Goal: Task Accomplishment & Management: Use online tool/utility

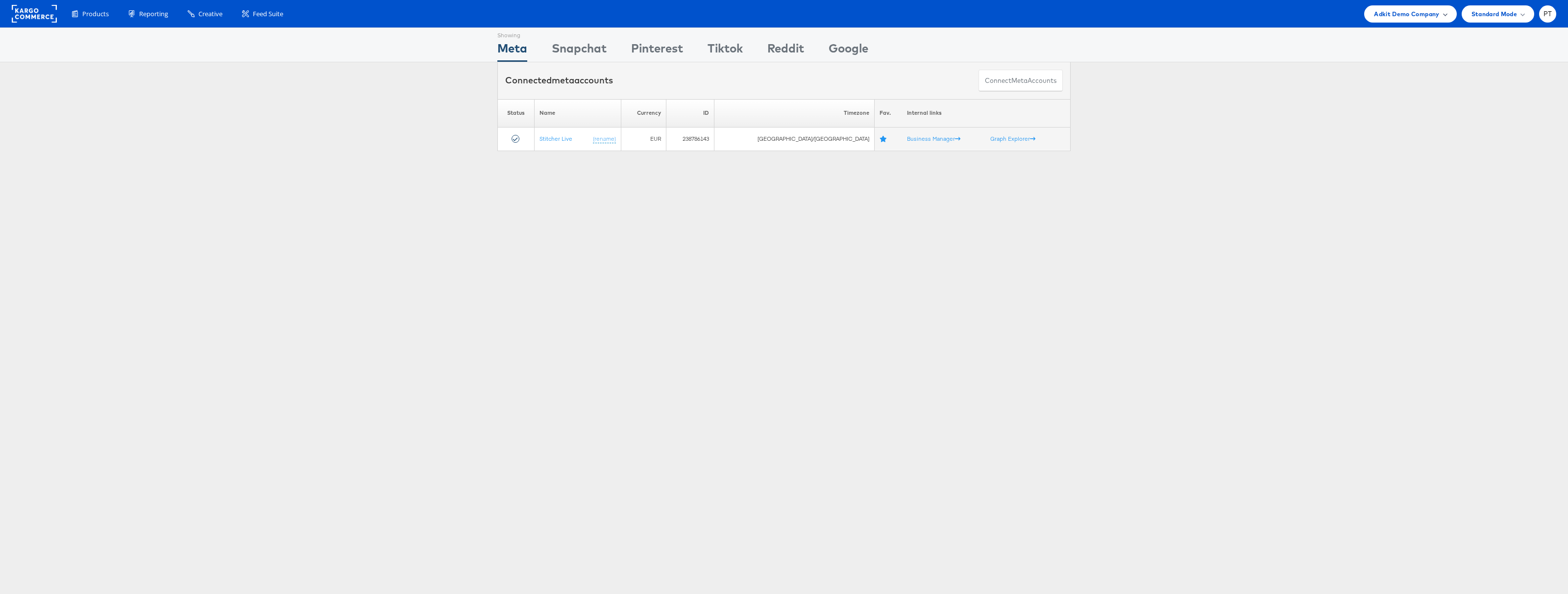
click at [1422, 17] on span "Adkit Demo Company" at bounding box center [1407, 14] width 65 height 10
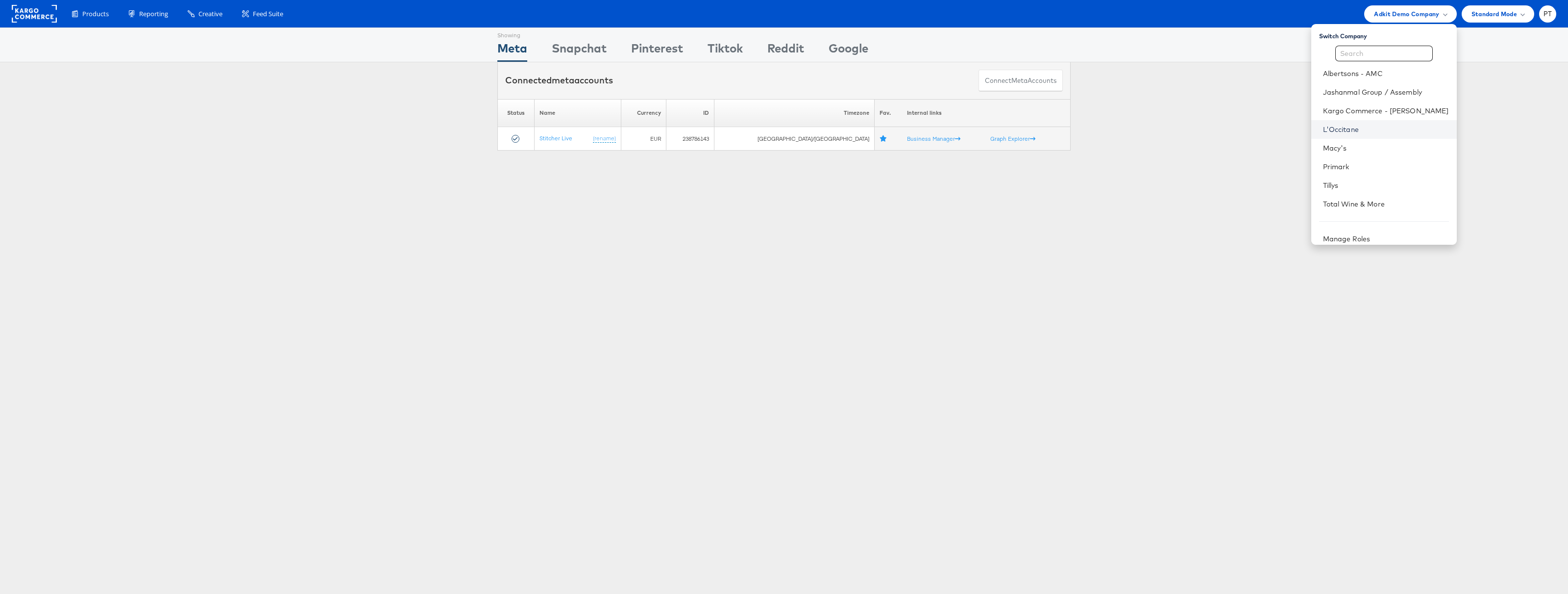
click at [1372, 130] on link "L'Occitane" at bounding box center [1386, 130] width 126 height 10
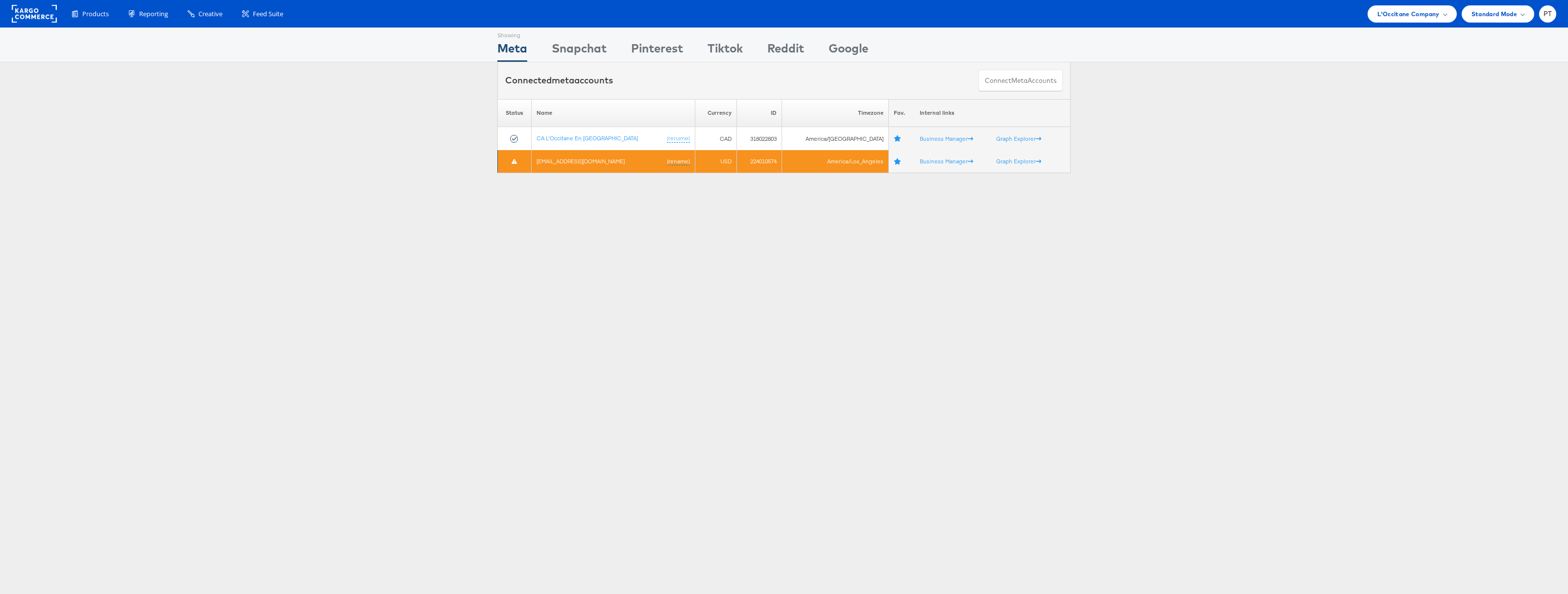
click at [621, 166] on td "social@us.loccitane.com (rename)" at bounding box center [613, 161] width 163 height 23
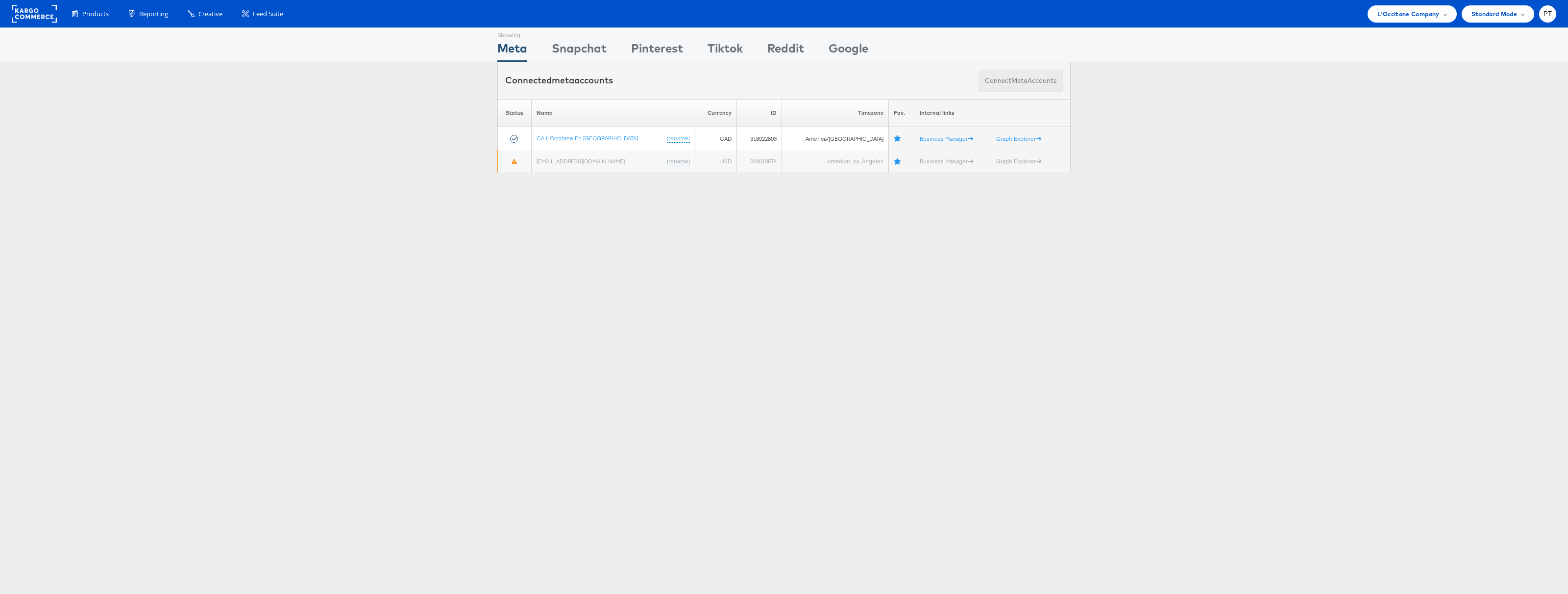
click at [1005, 83] on button "Connect meta Accounts" at bounding box center [1020, 81] width 85 height 22
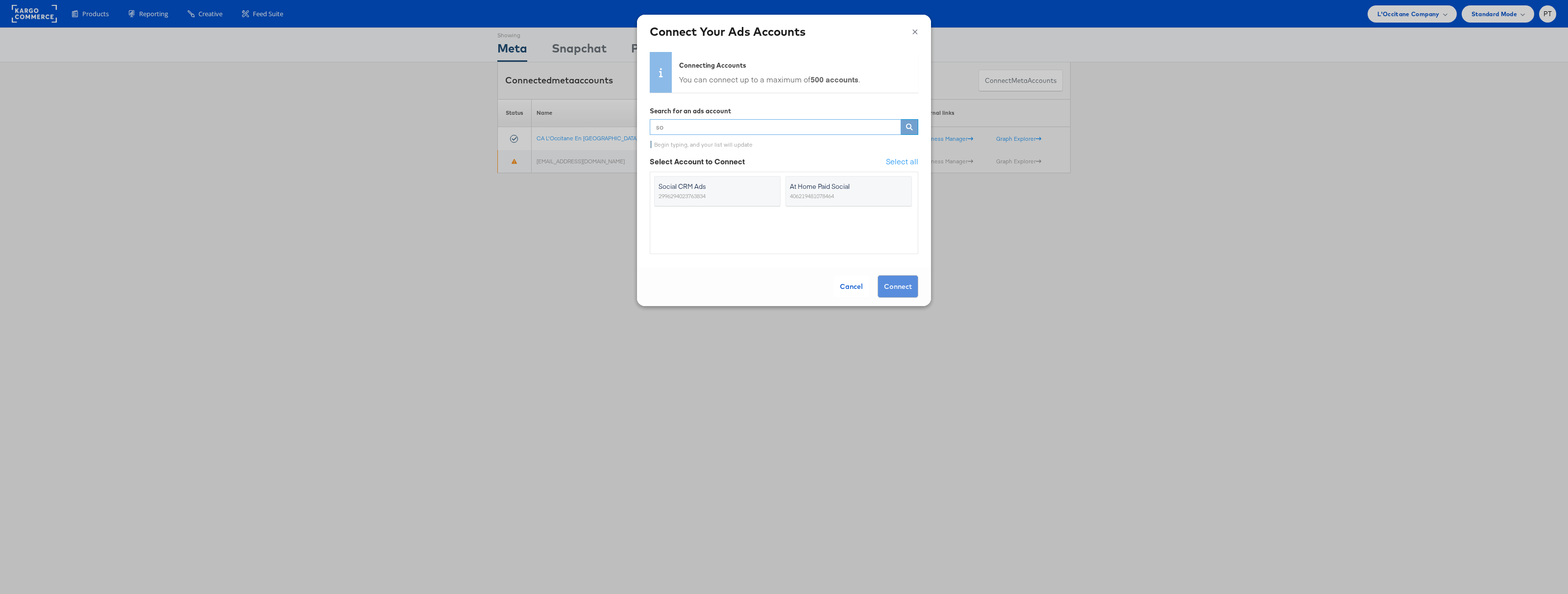
type input "s"
click at [855, 286] on div "Cancel" at bounding box center [850, 286] width 34 height 22
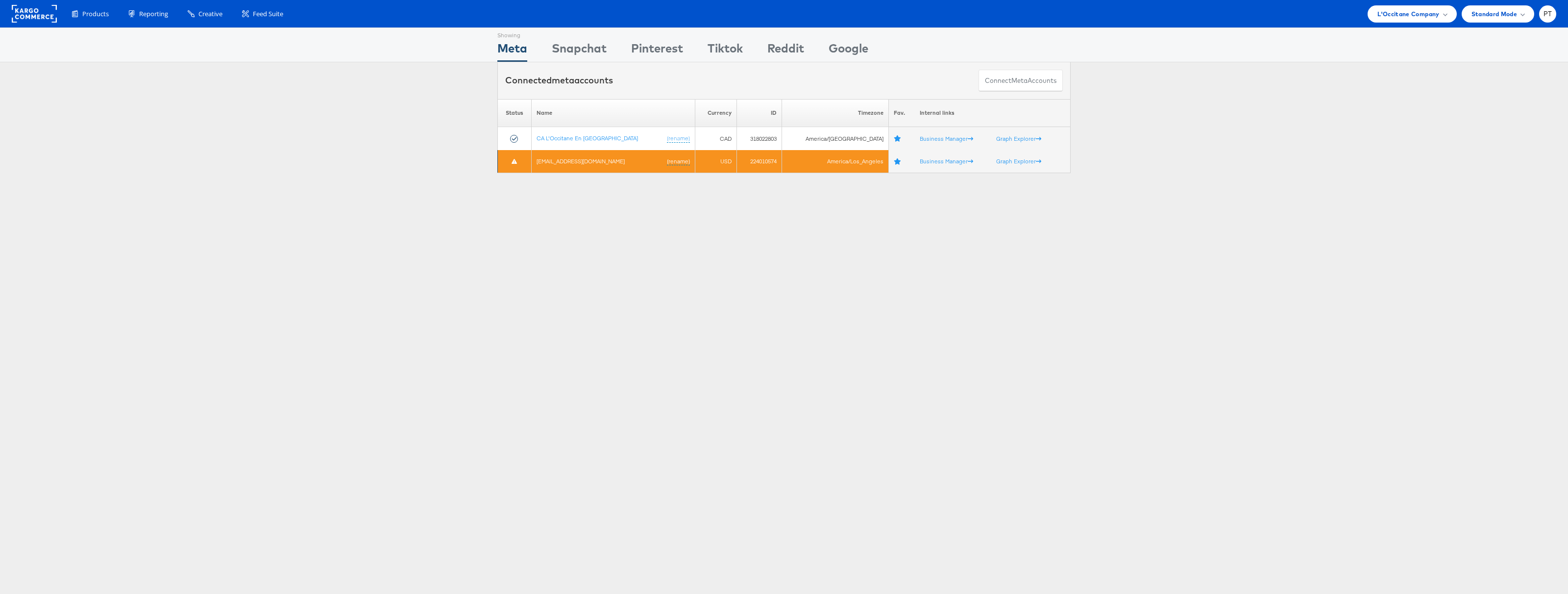
click at [756, 160] on td "224010574" at bounding box center [759, 161] width 44 height 23
copy td "224010574"
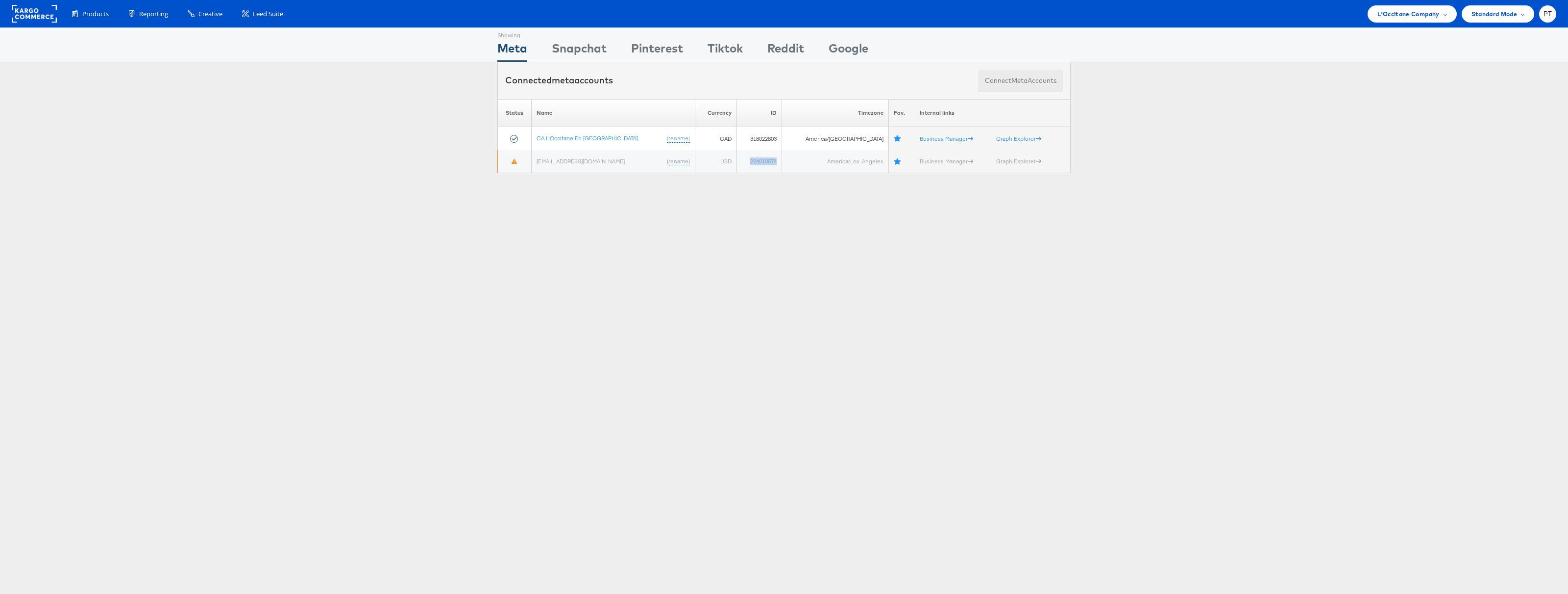
click at [1033, 86] on button "Connect meta Accounts" at bounding box center [1020, 81] width 85 height 22
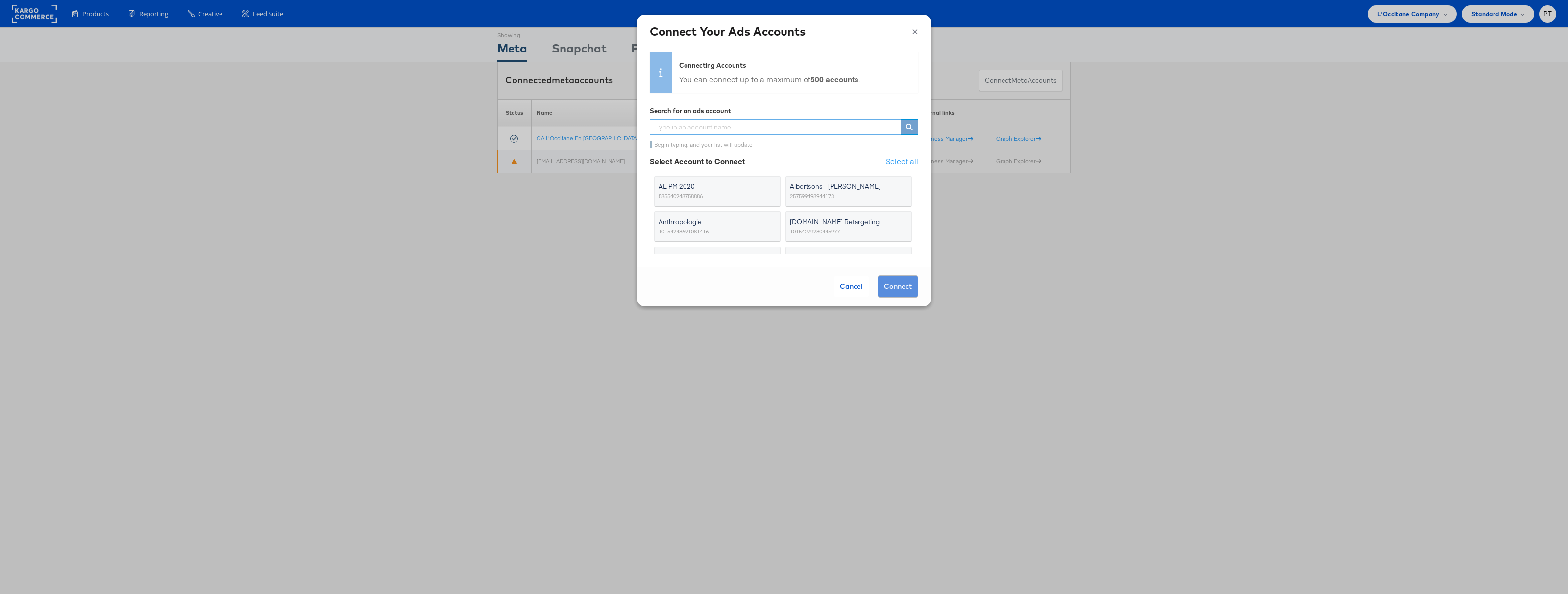
paste input "224010574"
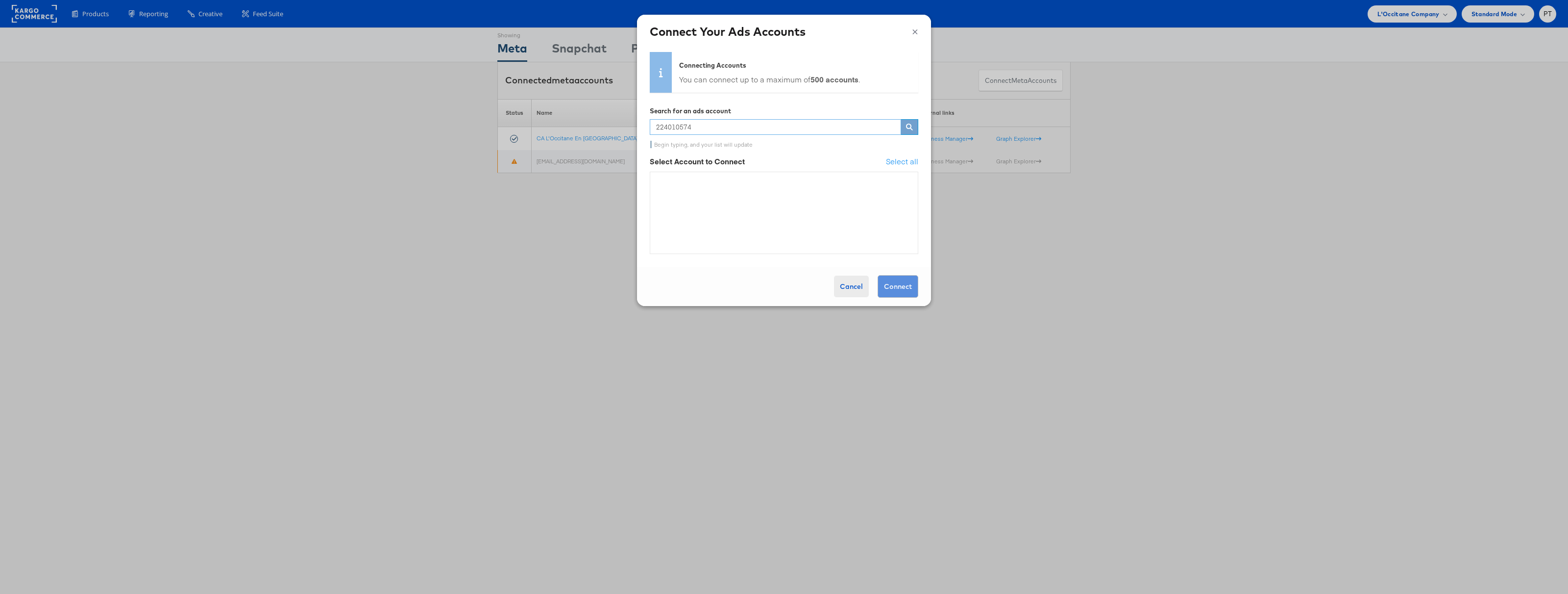
type input "224010574"
click at [850, 286] on div "Cancel" at bounding box center [850, 286] width 34 height 22
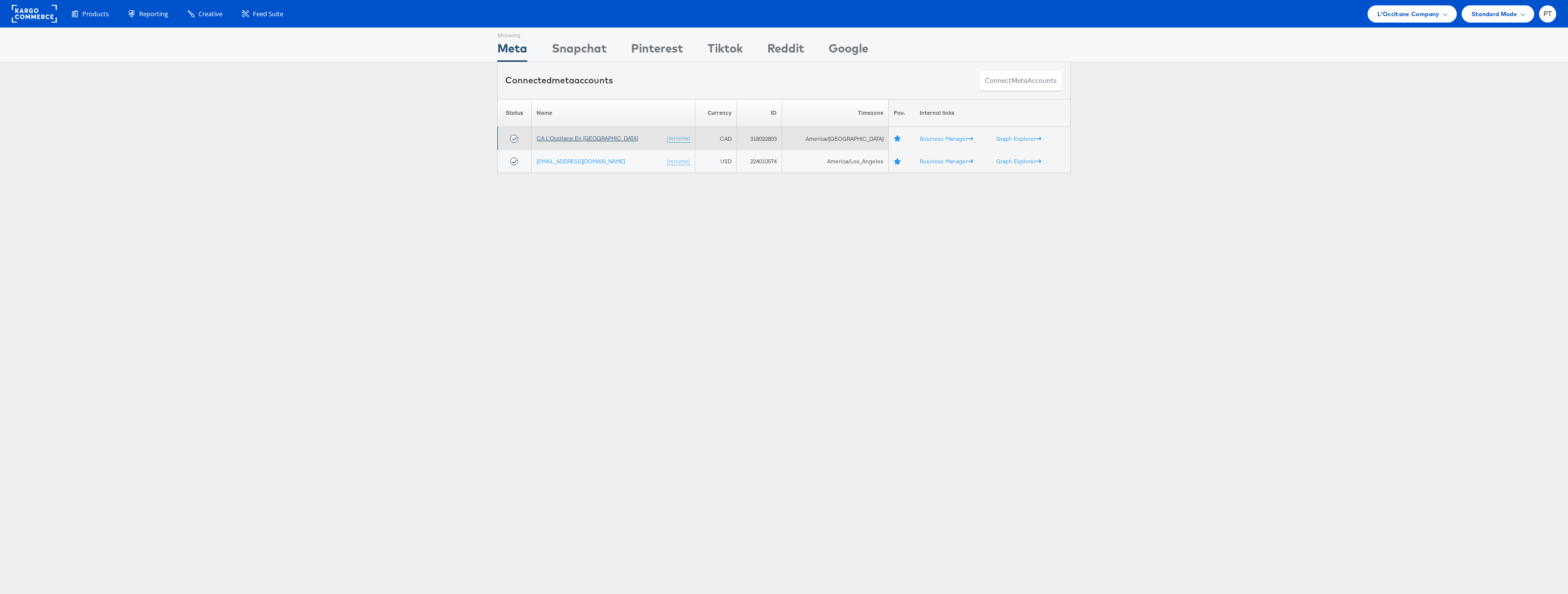
click at [583, 141] on link "CA L'Occitane En Provence" at bounding box center [587, 138] width 101 height 7
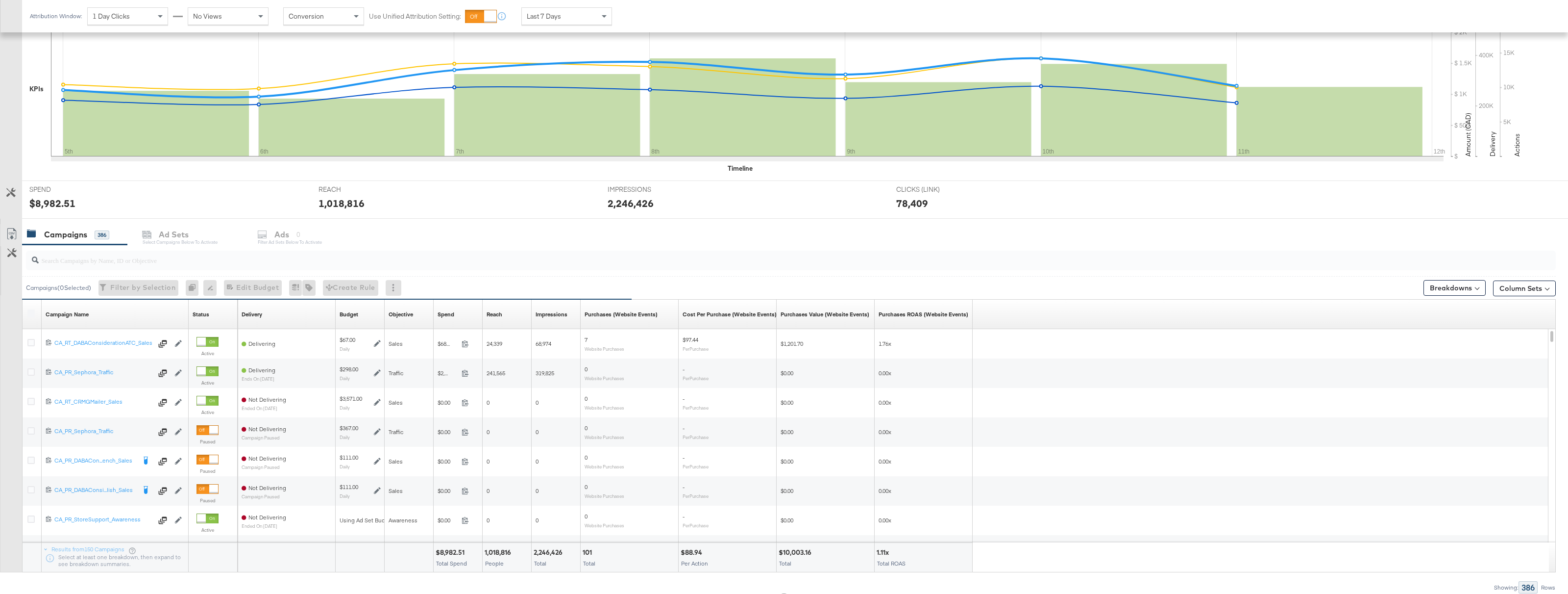
scroll to position [228, 0]
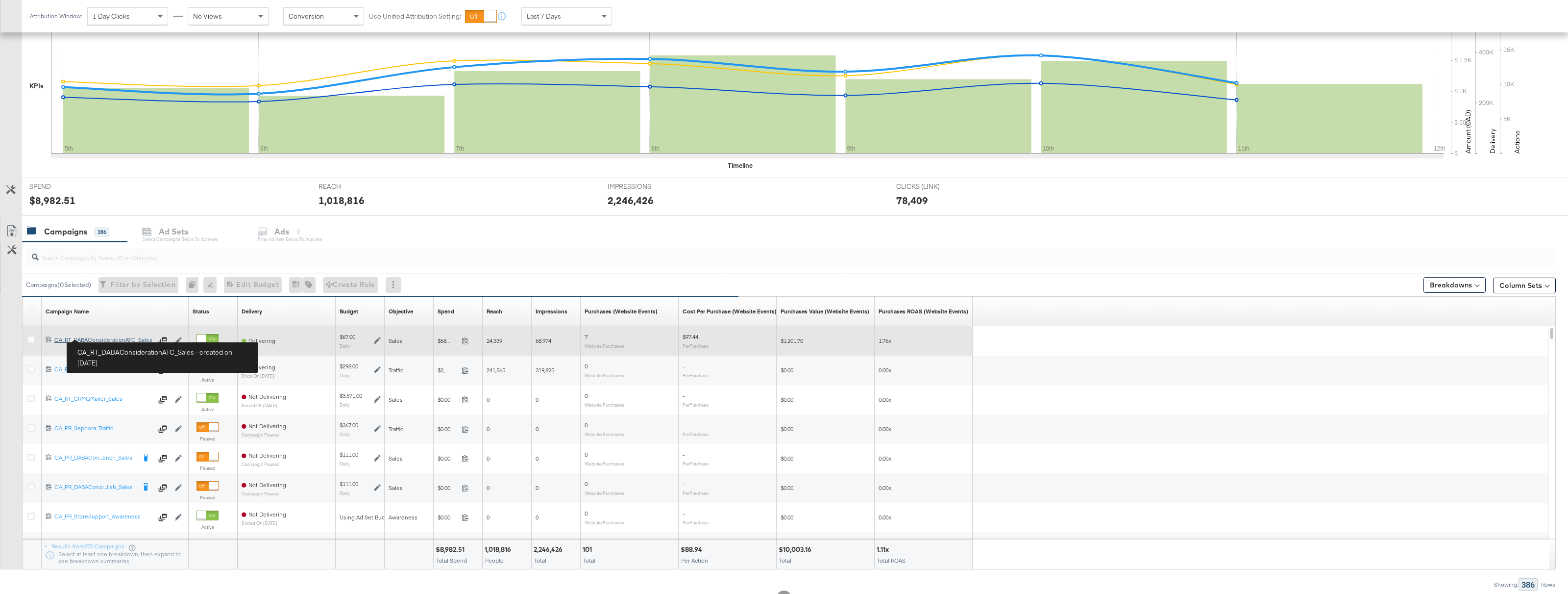
click at [111, 338] on div "CA_RT_DABAConsiderationATC_Sales CA_RT_DABAConsiderationATC_Sales" at bounding box center [103, 339] width 98 height 8
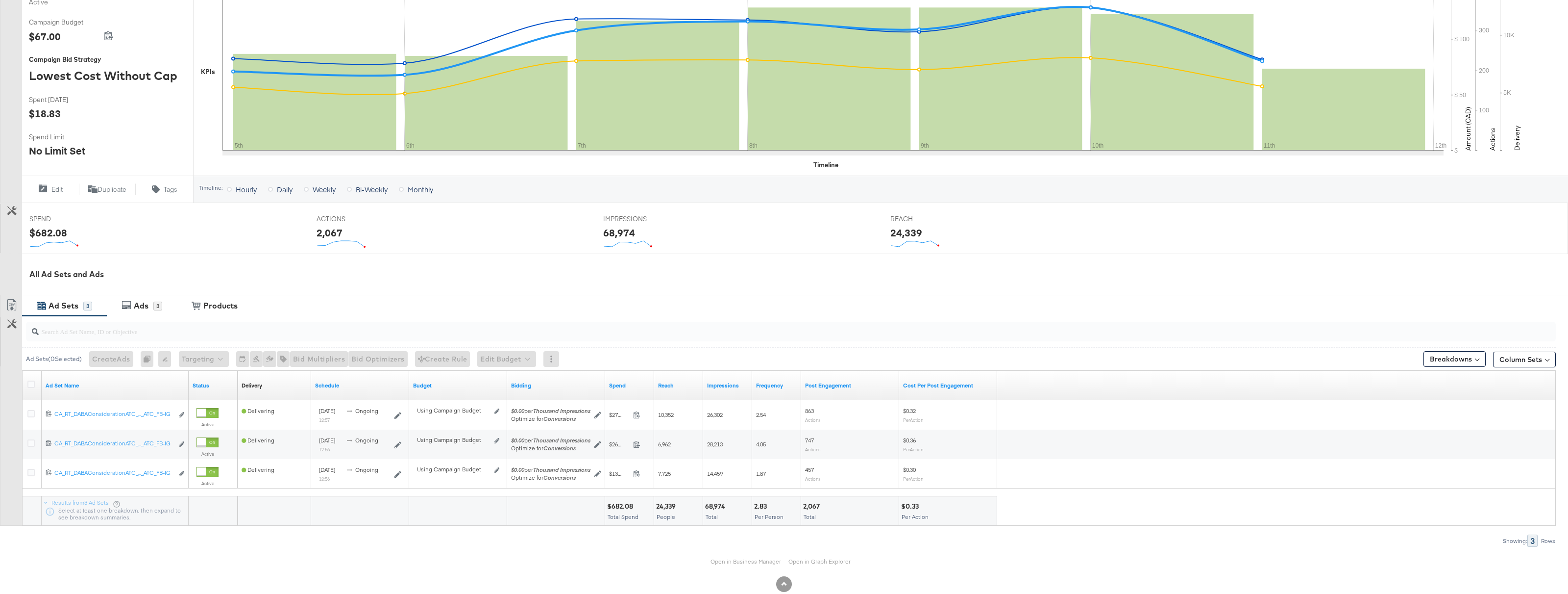
scroll to position [214, 0]
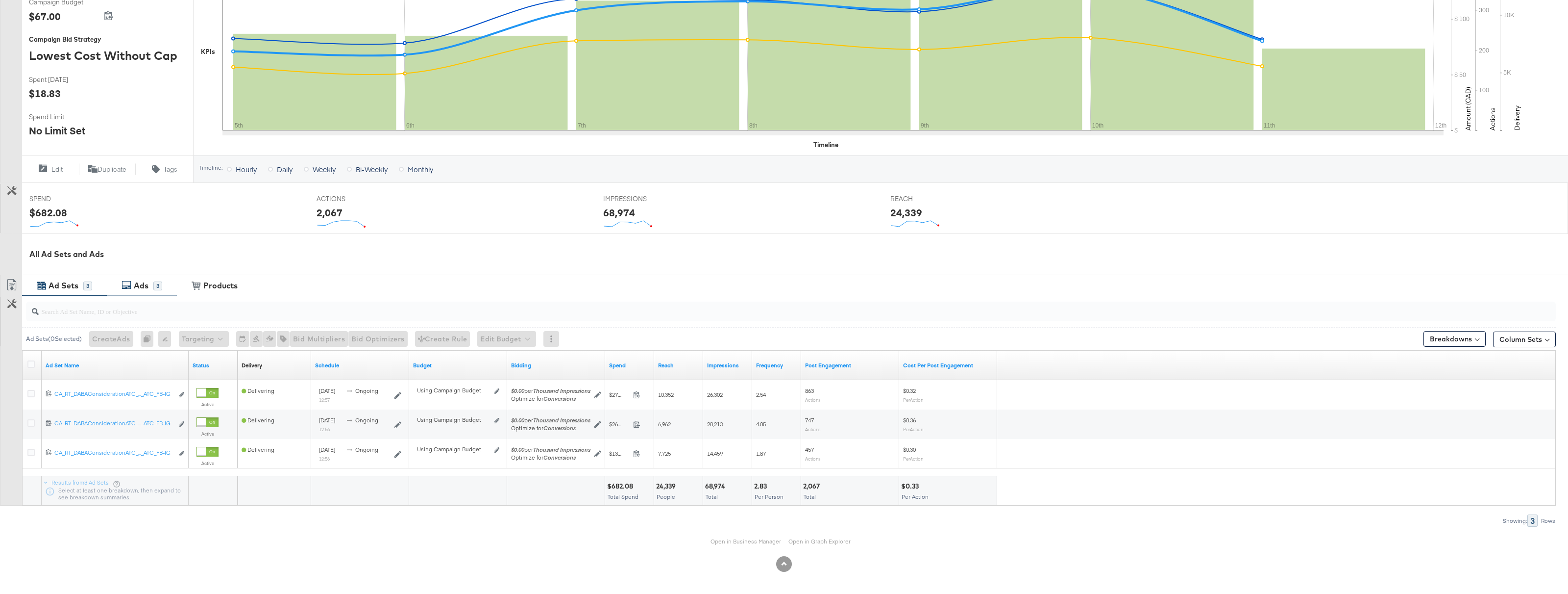
click at [153, 285] on div "3" at bounding box center [157, 285] width 9 height 9
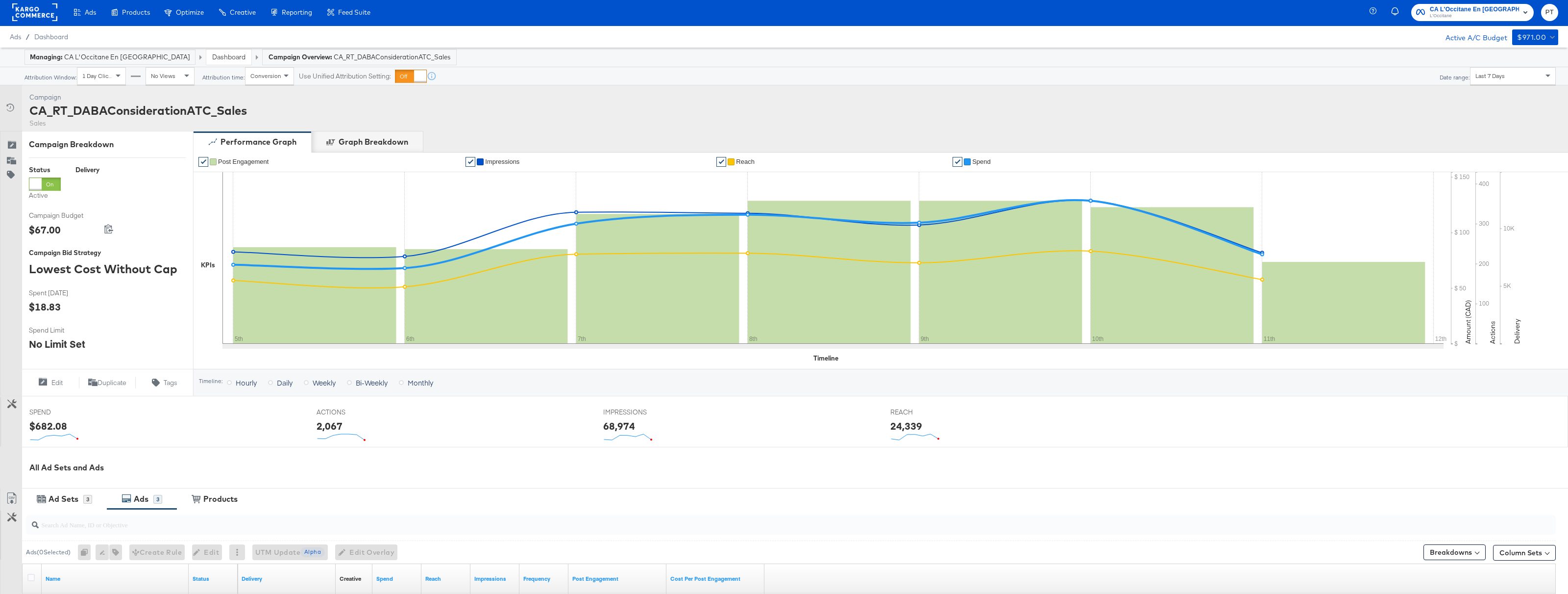
scroll to position [0, 0]
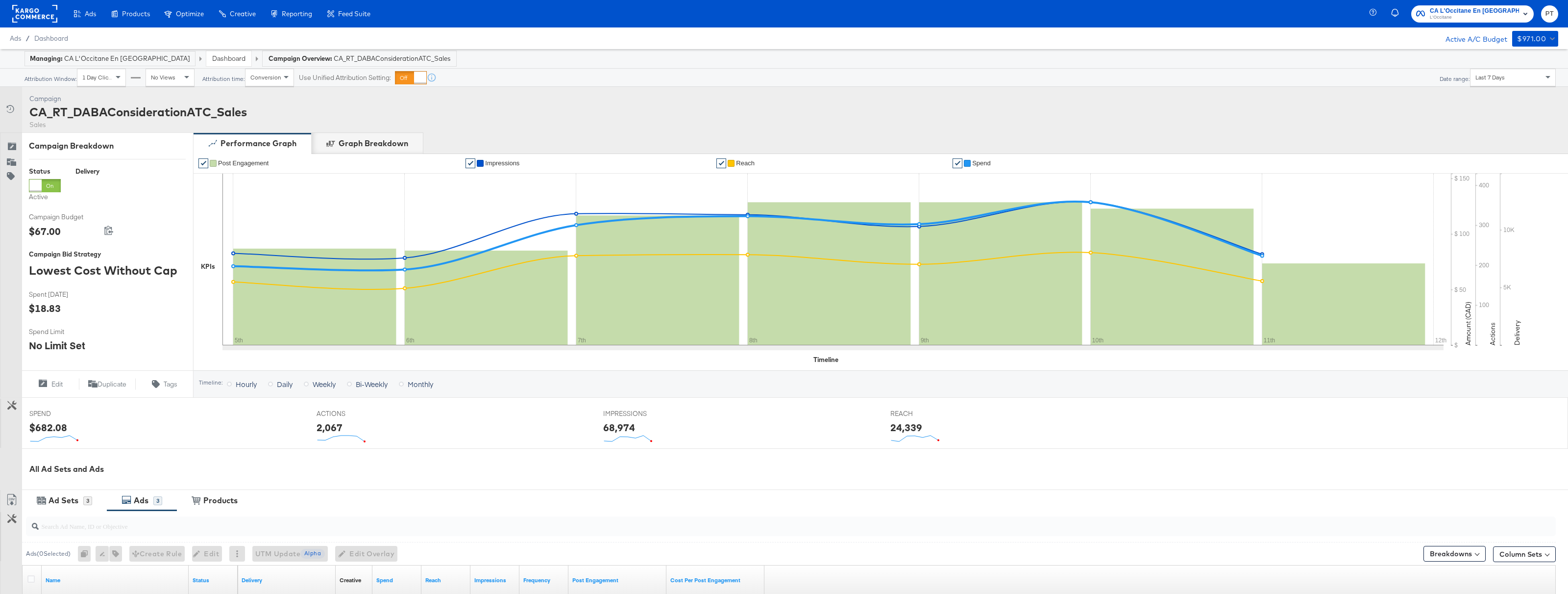
click at [32, 16] on rect at bounding box center [34, 14] width 45 height 18
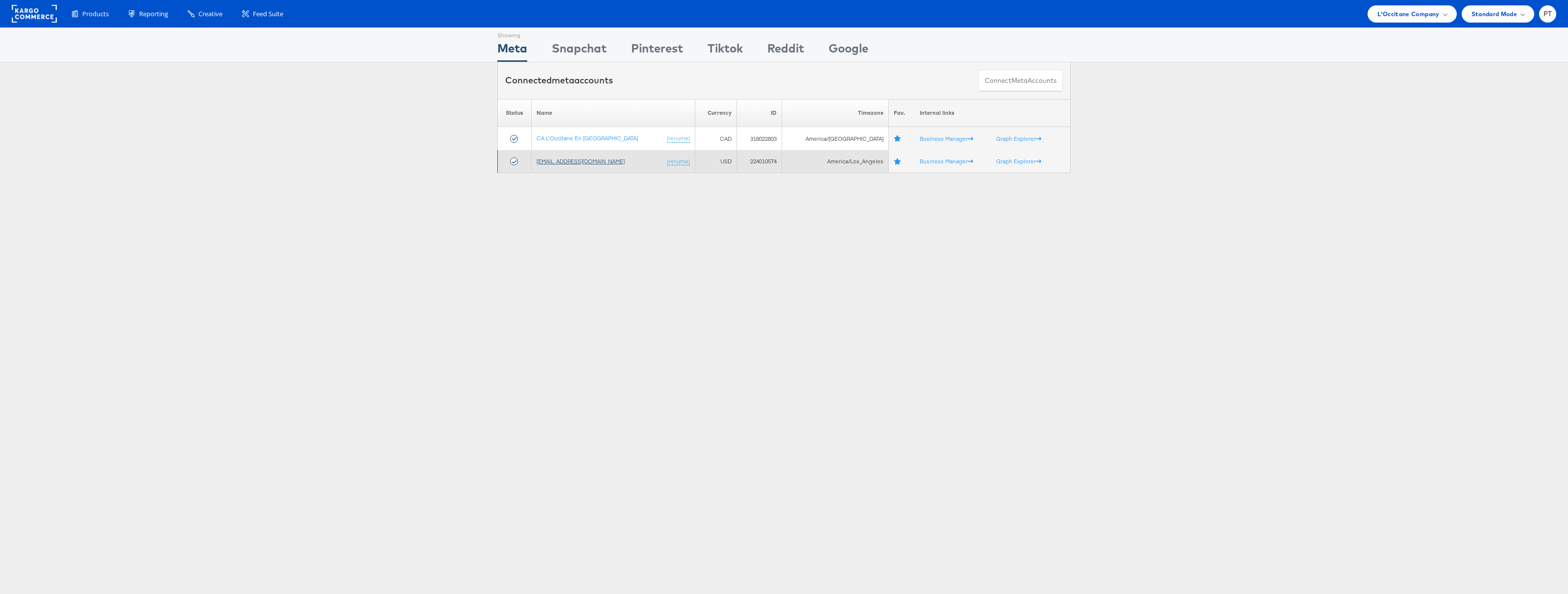
click at [570, 160] on link "[EMAIL_ADDRESS][DOMAIN_NAME]" at bounding box center [581, 160] width 88 height 7
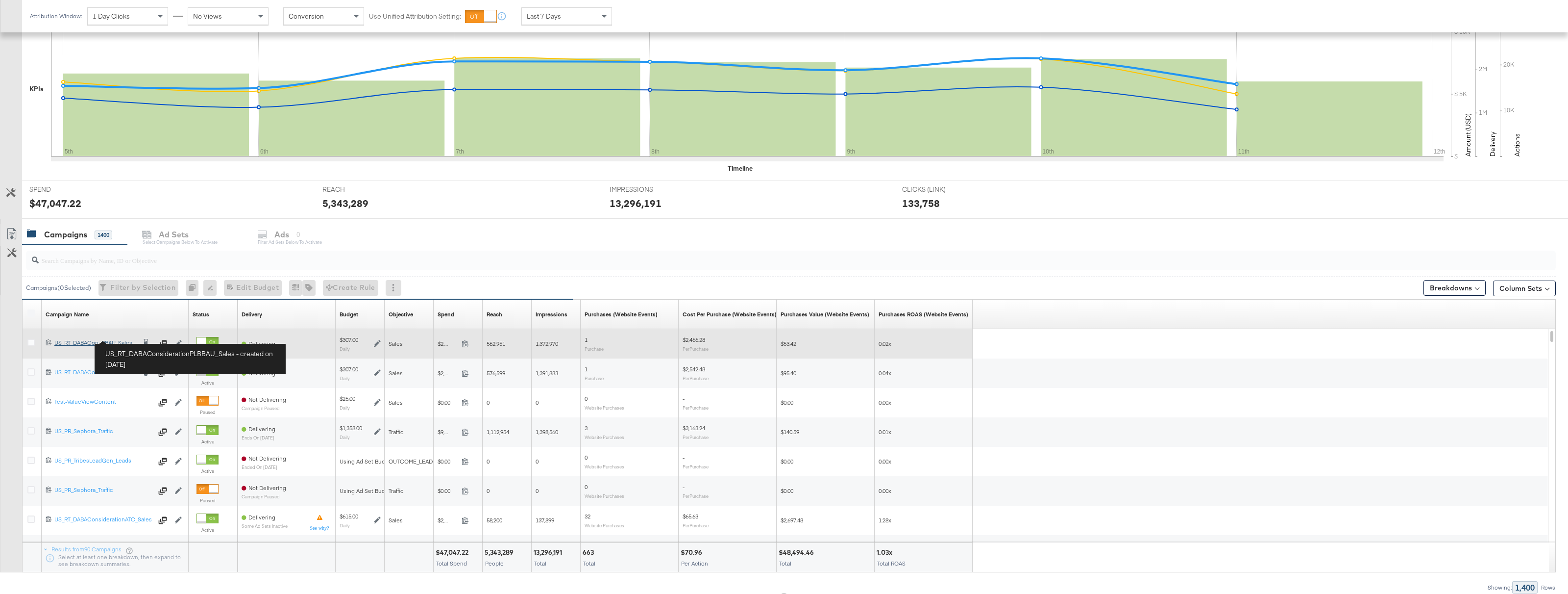
scroll to position [225, 0]
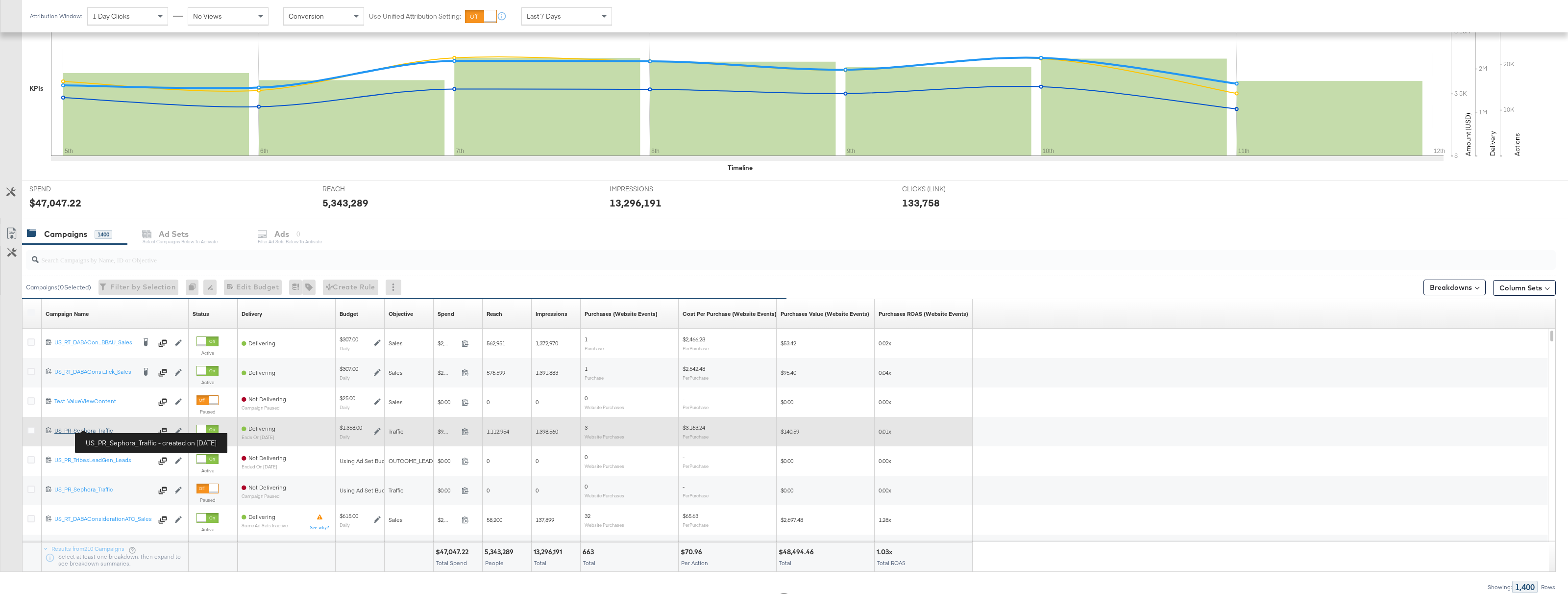
click at [92, 429] on div "US_PR_Sephora_Traffic US_PR_Sephora_Traffic" at bounding box center [103, 431] width 98 height 8
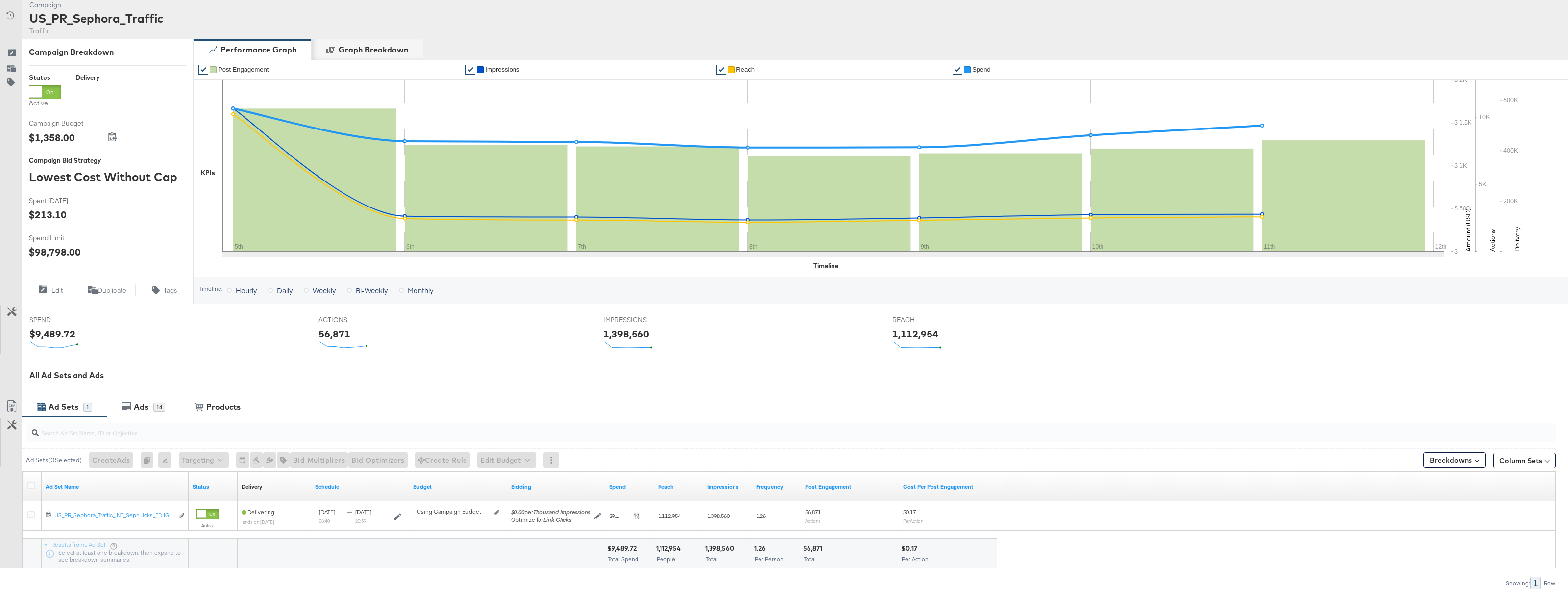
scroll to position [156, 0]
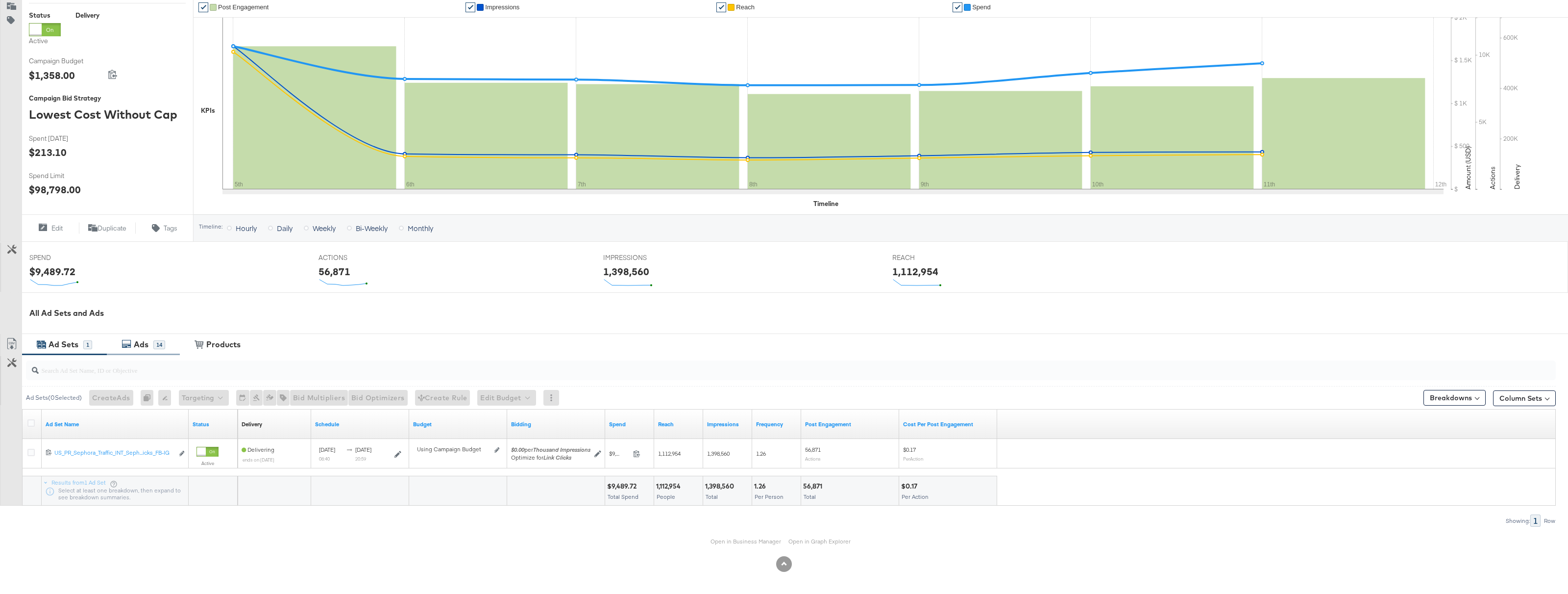
click at [146, 346] on div "Ads" at bounding box center [141, 343] width 15 height 11
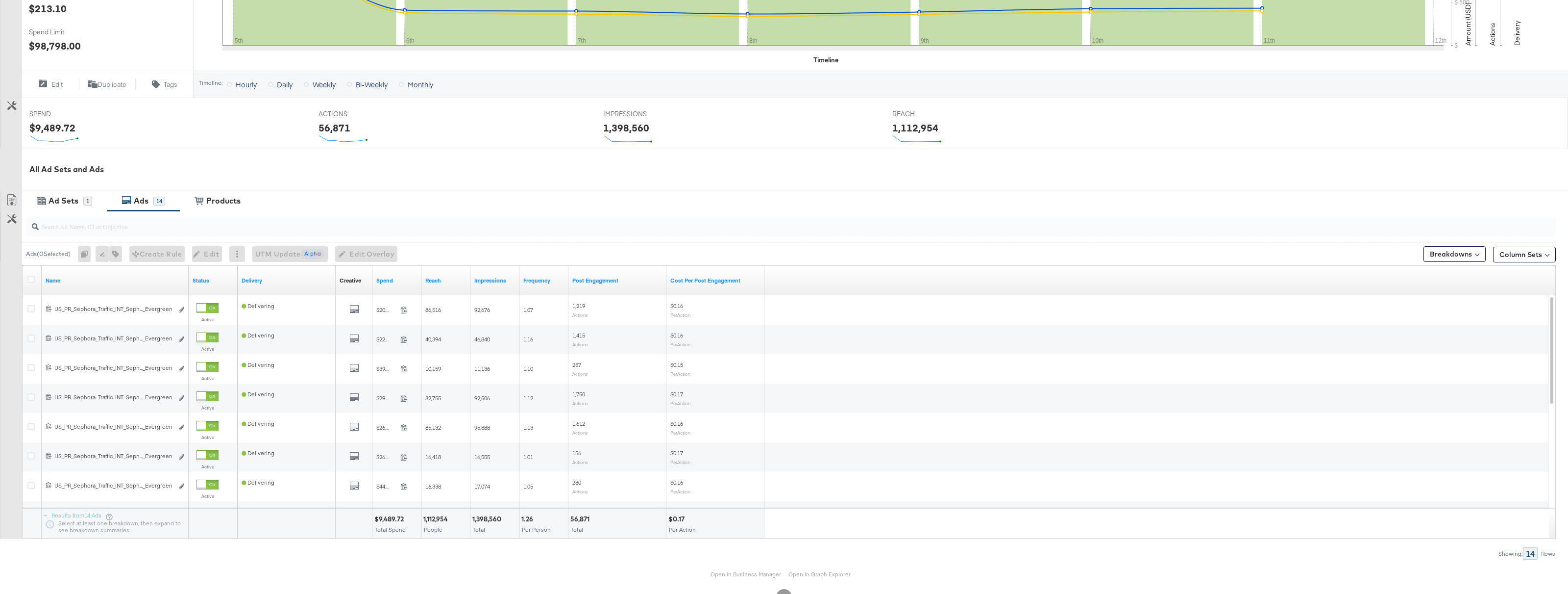
scroll to position [301, 0]
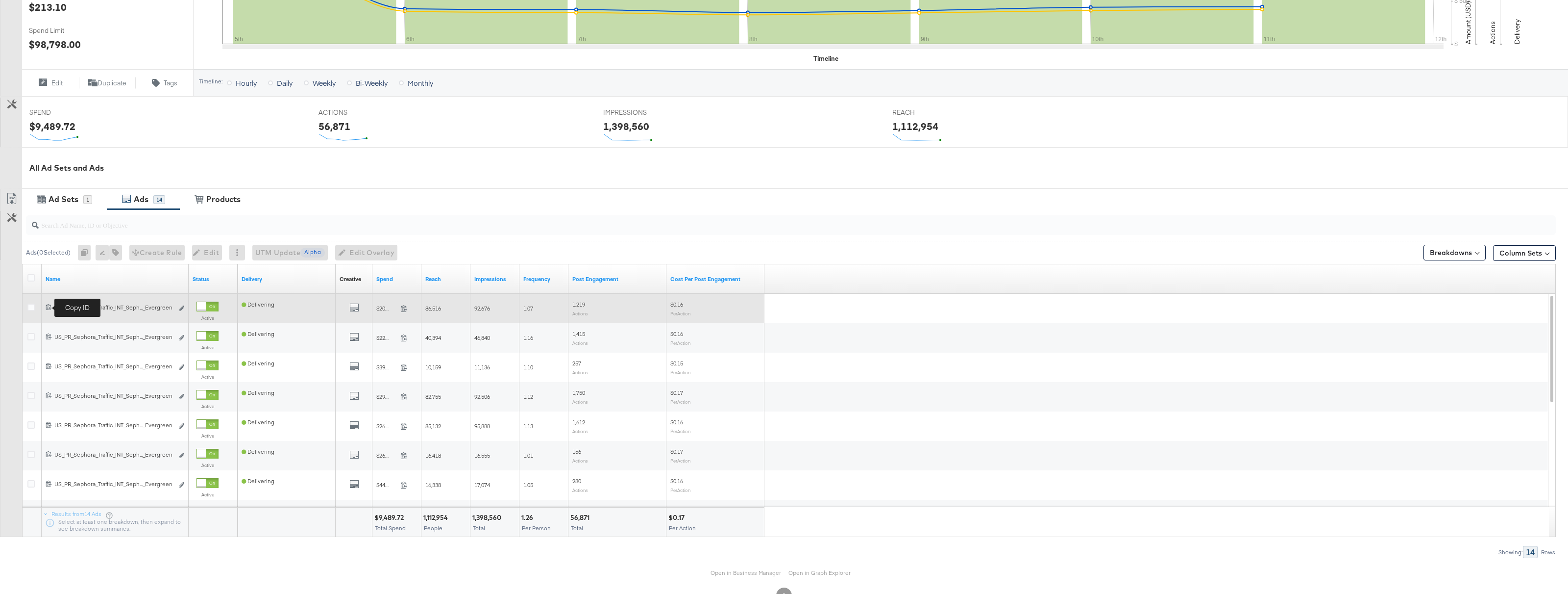
click at [48, 307] on icon at bounding box center [48, 307] width 6 height 6
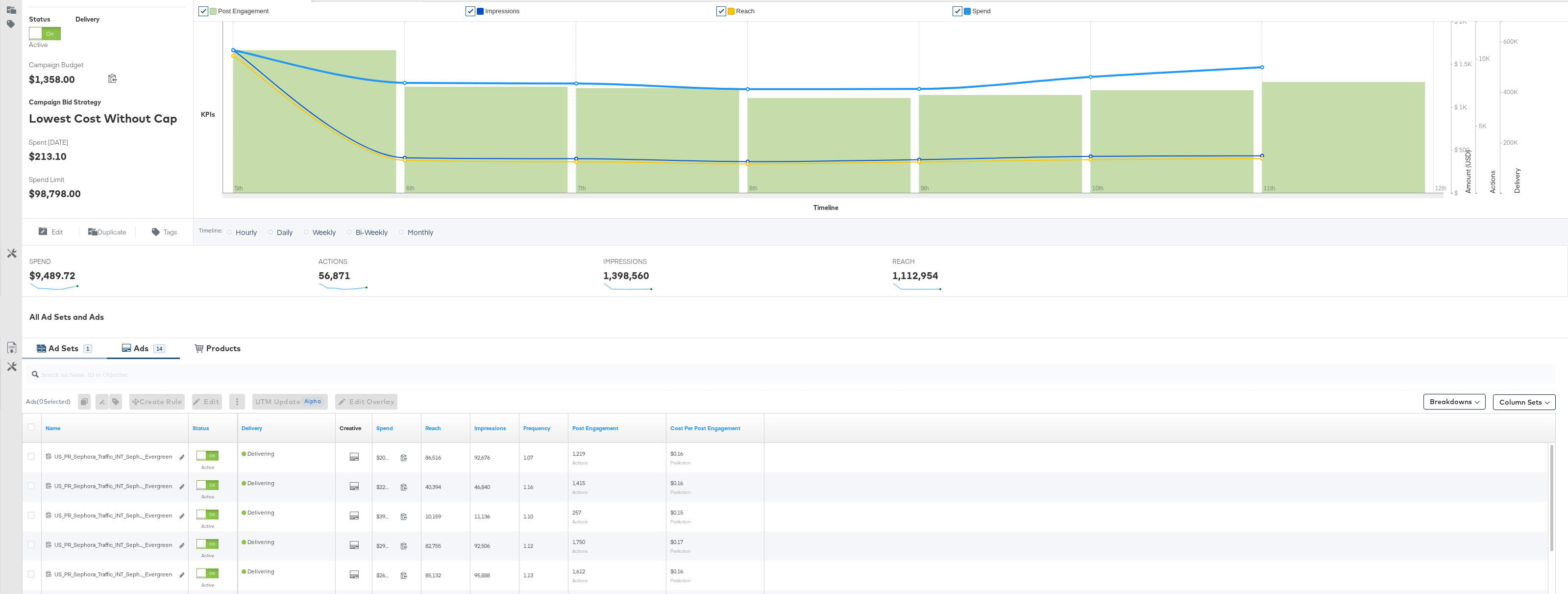
scroll to position [0, 0]
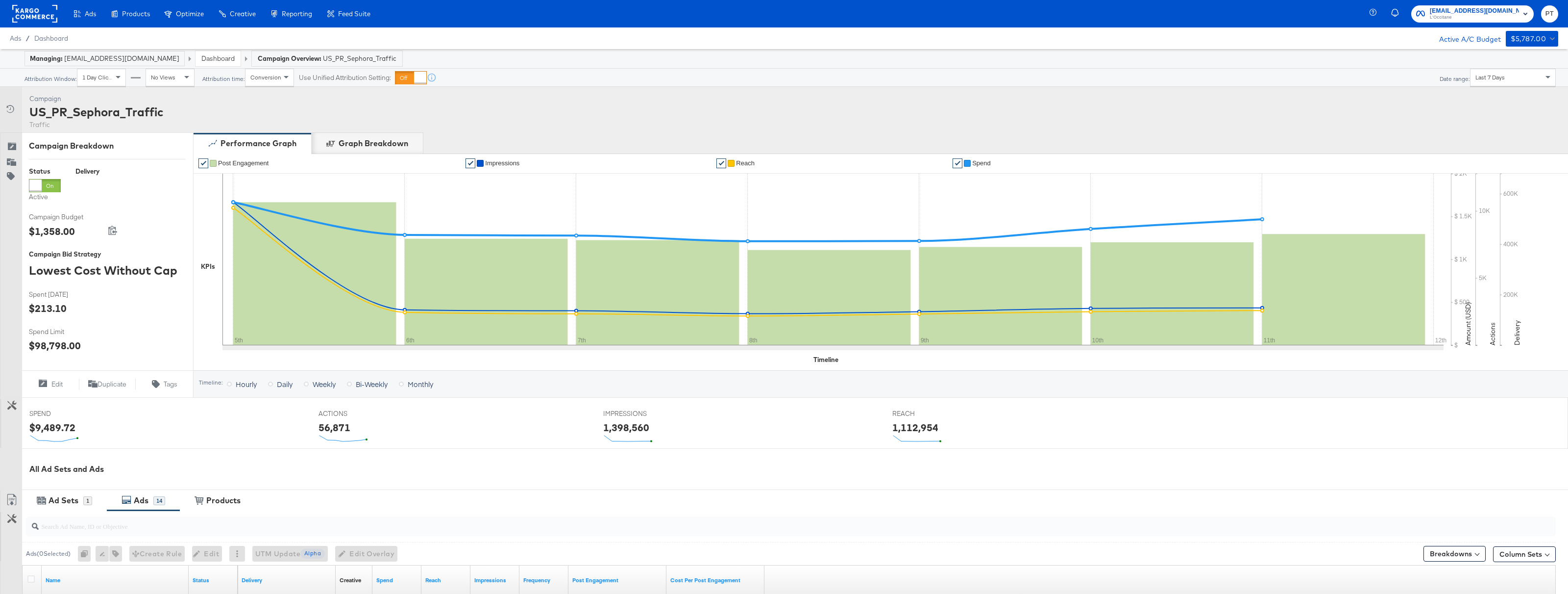
click at [202, 56] on link "Dashboard" at bounding box center [218, 58] width 33 height 9
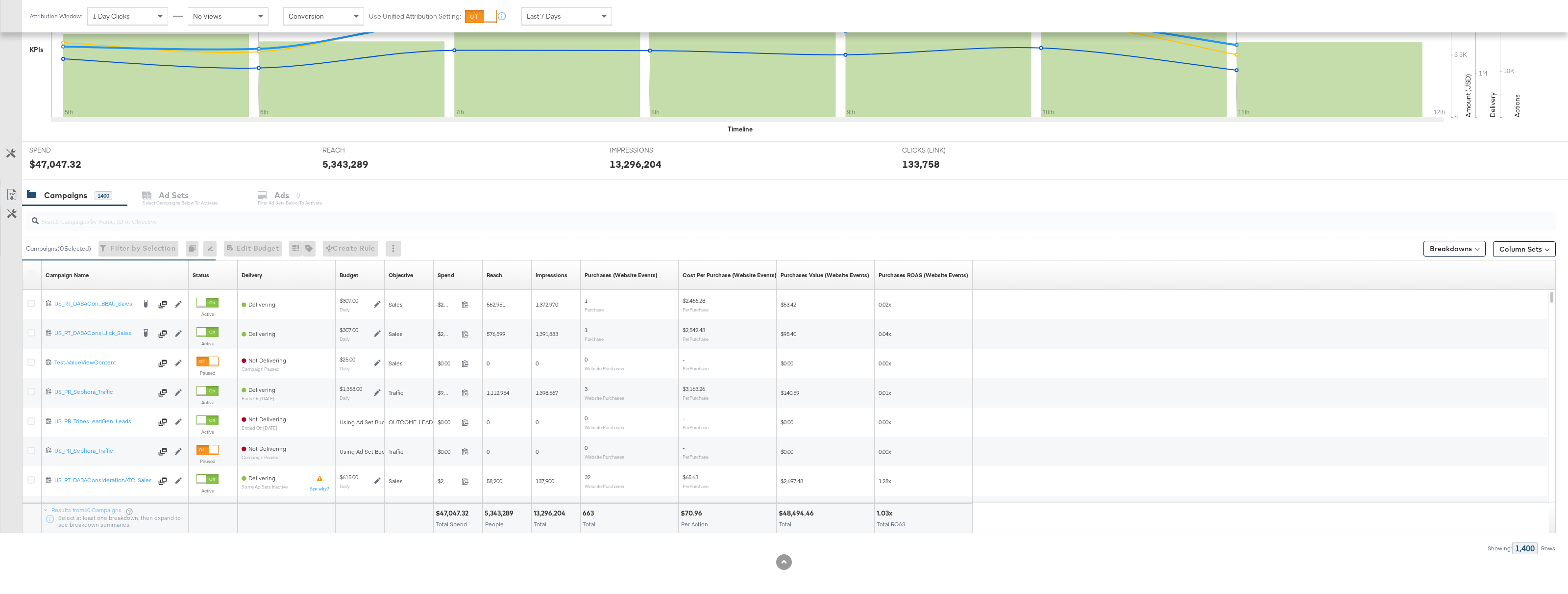
scroll to position [265, 0]
click at [142, 221] on input "search" at bounding box center [724, 215] width 1371 height 19
paste input "6708117191091"
type input "6708117191091"
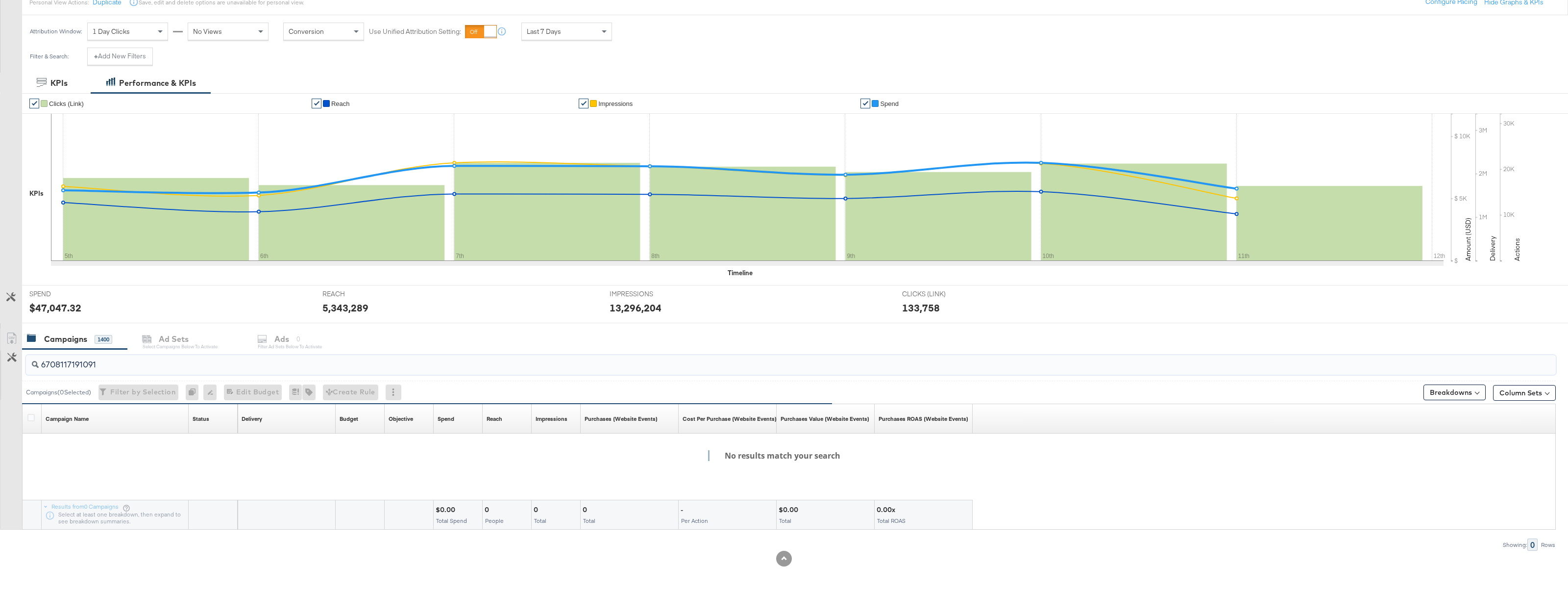
drag, startPoint x: 104, startPoint y: 363, endPoint x: 0, endPoint y: 357, distance: 104.2
click at [0, 357] on div "6708117191091 Campaigns ( 0 Selected) Filter by Selection Filter 0 campaigns 0 …" at bounding box center [778, 449] width 1556 height 202
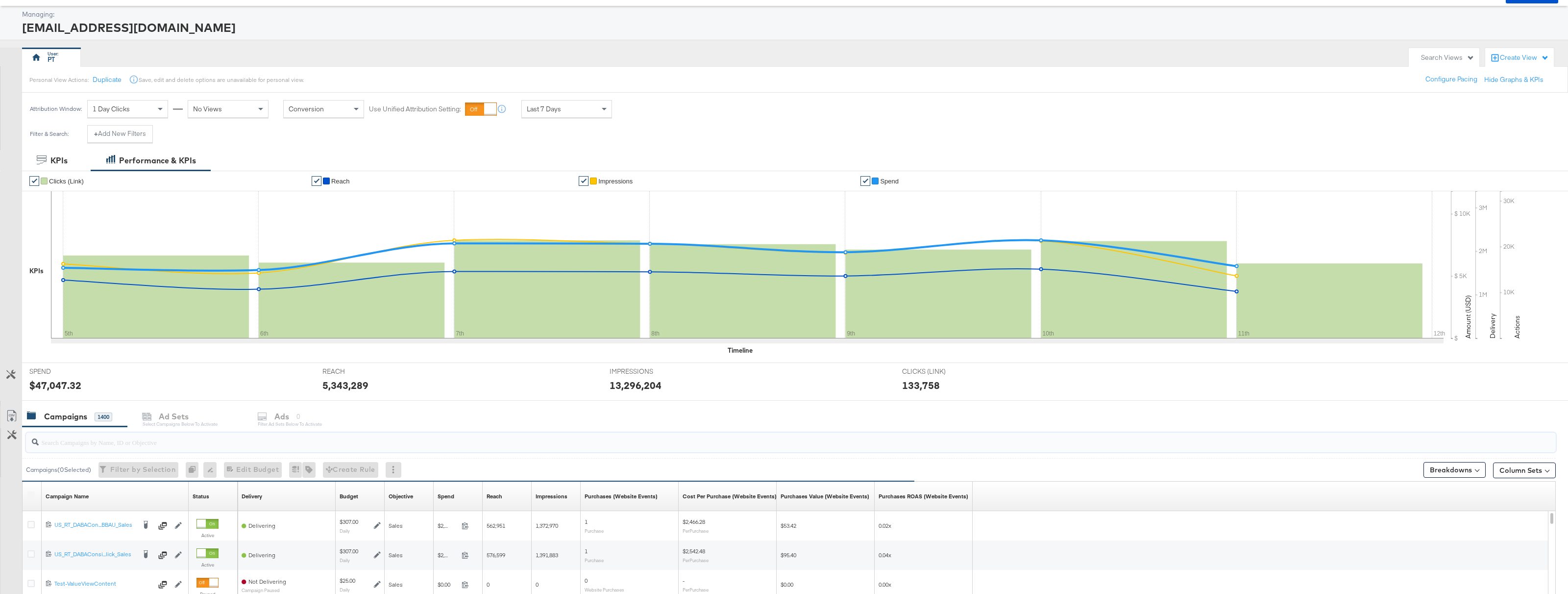
scroll to position [0, 0]
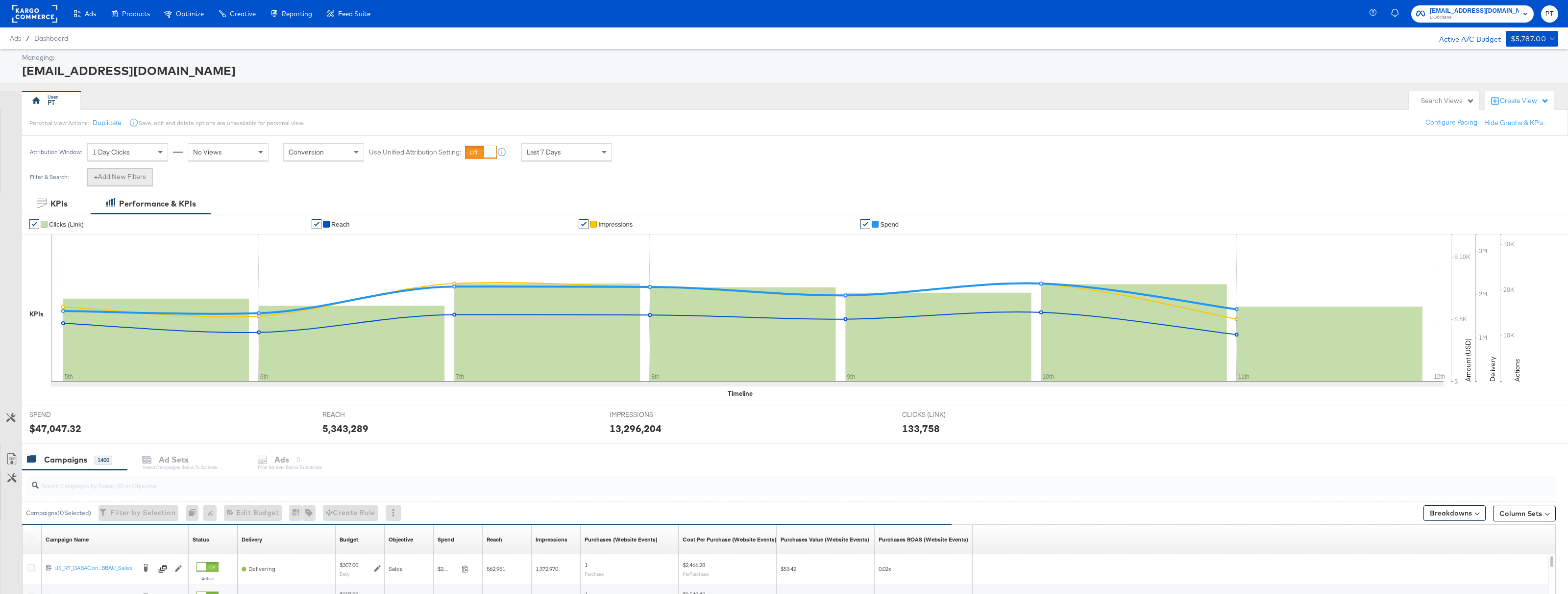
click at [127, 173] on button "+ Add New Filters" at bounding box center [120, 177] width 66 height 18
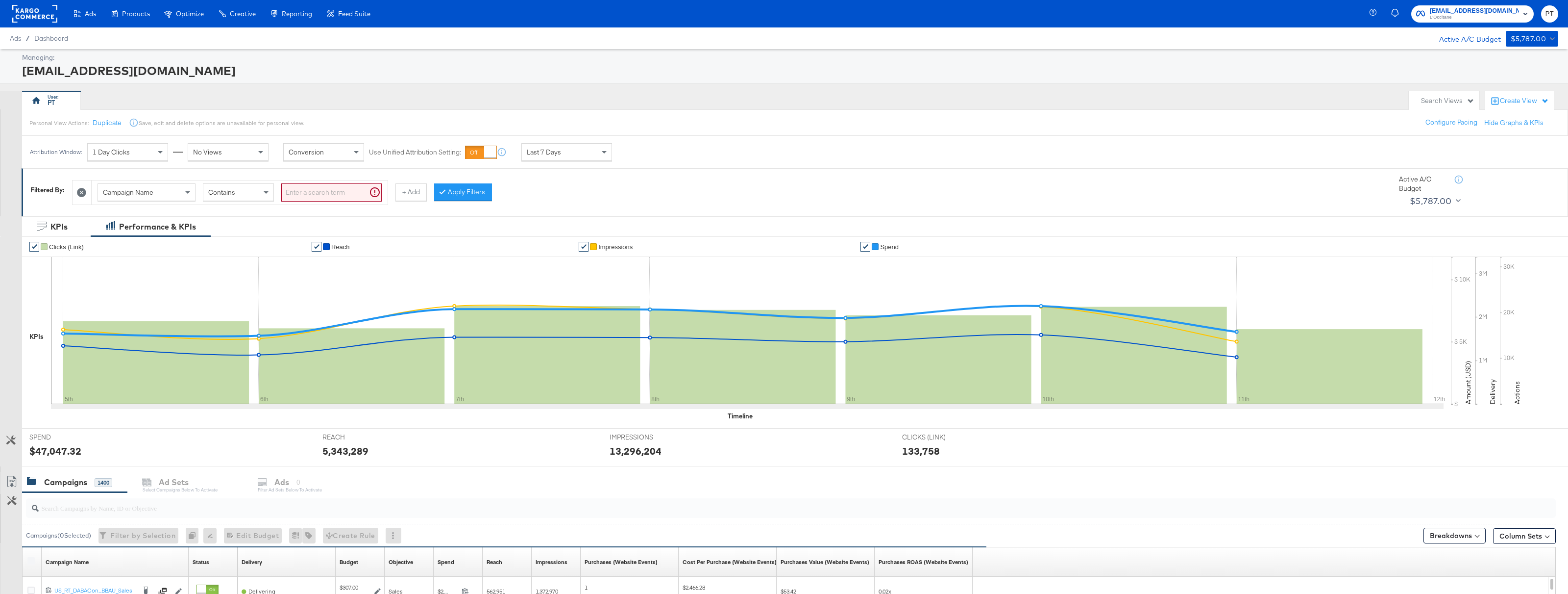
click at [181, 196] on div "Campaign Name" at bounding box center [146, 192] width 97 height 17
click at [312, 189] on input "search" at bounding box center [331, 192] width 100 height 18
paste input "6708117191091"
type input "6708117191091"
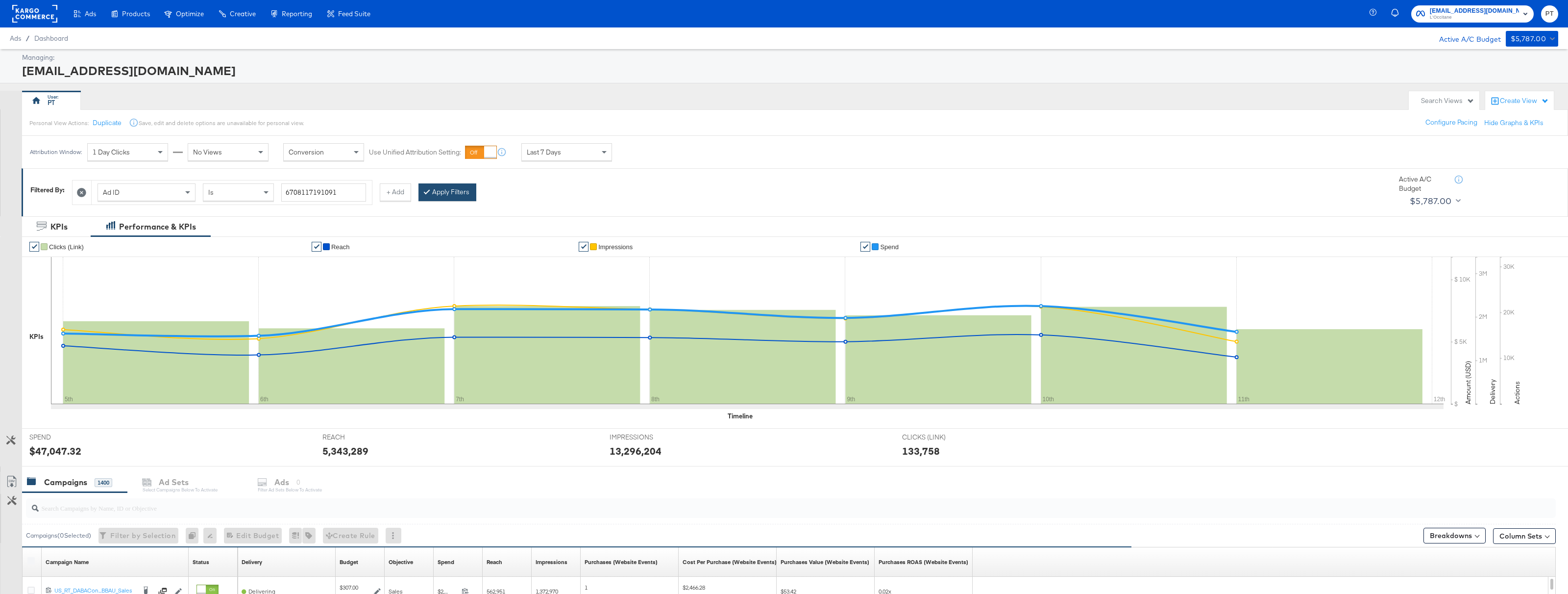
click at [472, 193] on button "Apply Filters" at bounding box center [447, 192] width 58 height 18
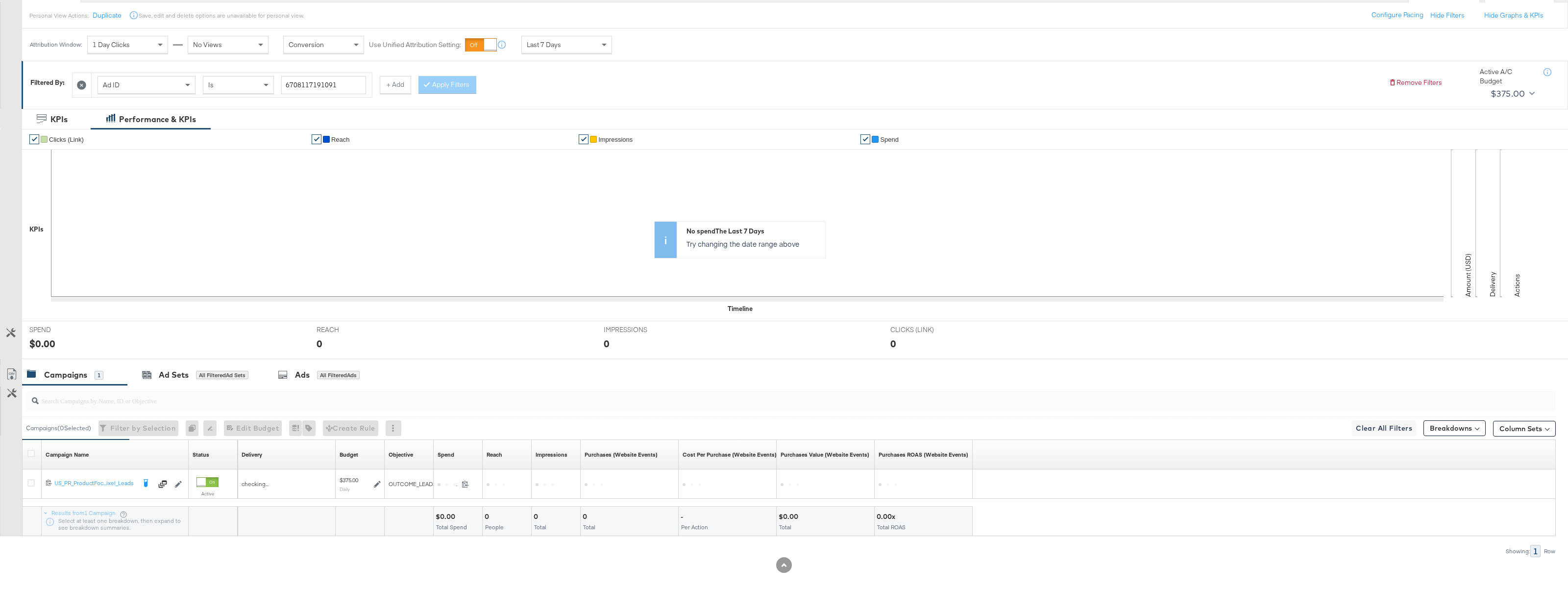
scroll to position [114, 0]
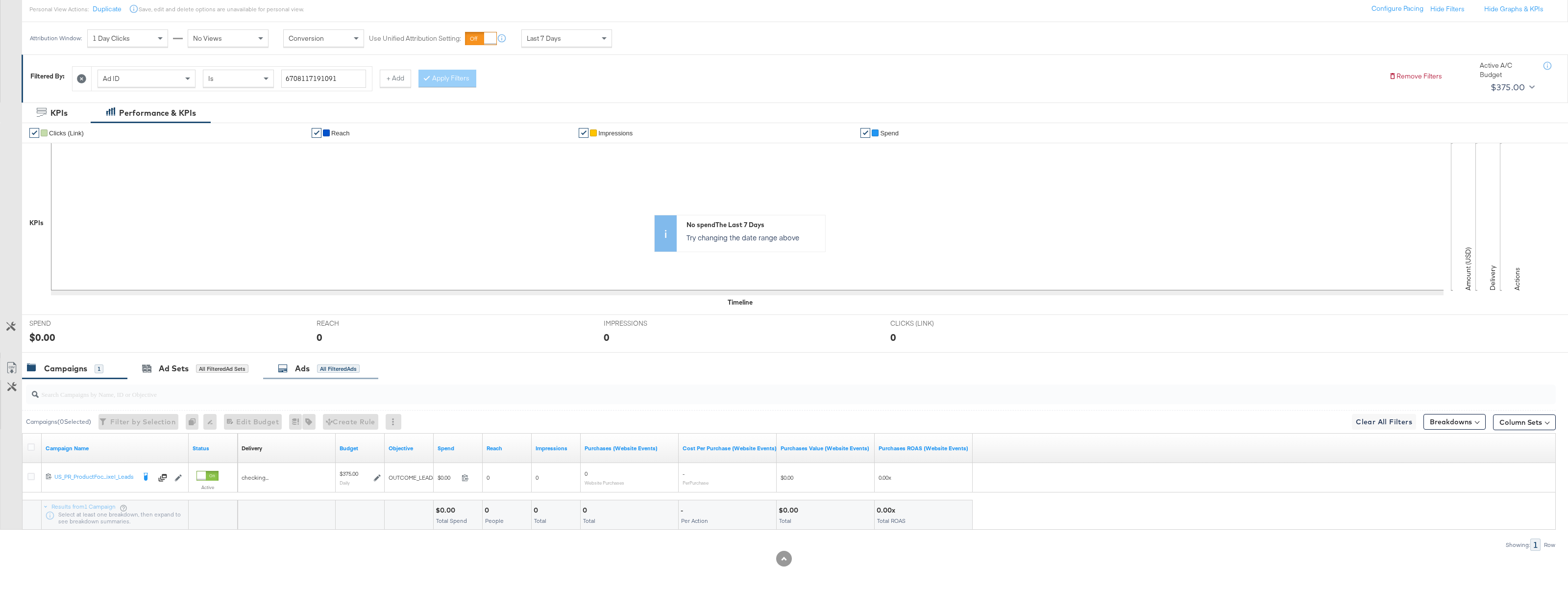
click at [301, 368] on div "Ads" at bounding box center [302, 368] width 15 height 11
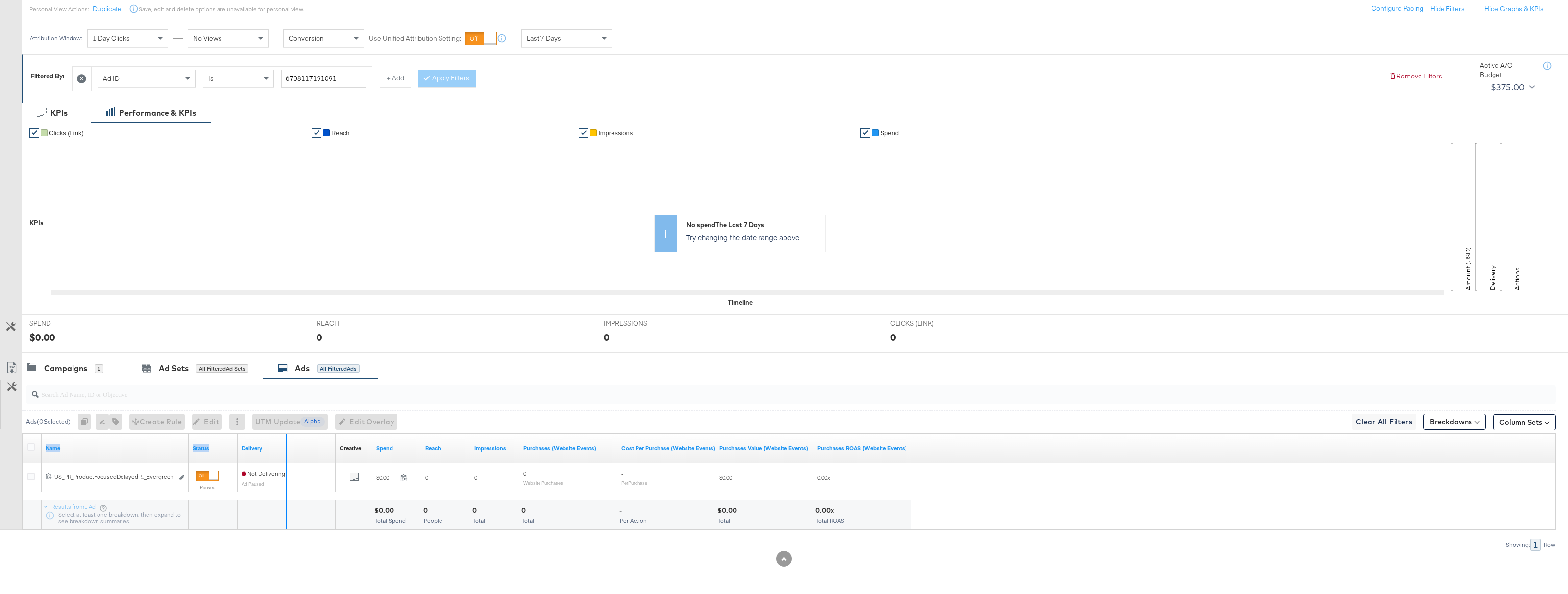
drag, startPoint x: 188, startPoint y: 452, endPoint x: 311, endPoint y: 444, distance: 123.3
click at [23, 434] on div "Name Status Delivery Creative Sorting Unavailable Spend Reach Impressions Purch…" at bounding box center [23, 434] width 0 height 0
drag, startPoint x: 285, startPoint y: 441, endPoint x: 318, endPoint y: 439, distance: 33.1
click at [318, 439] on div "Name Status" at bounding box center [179, 448] width 314 height 30
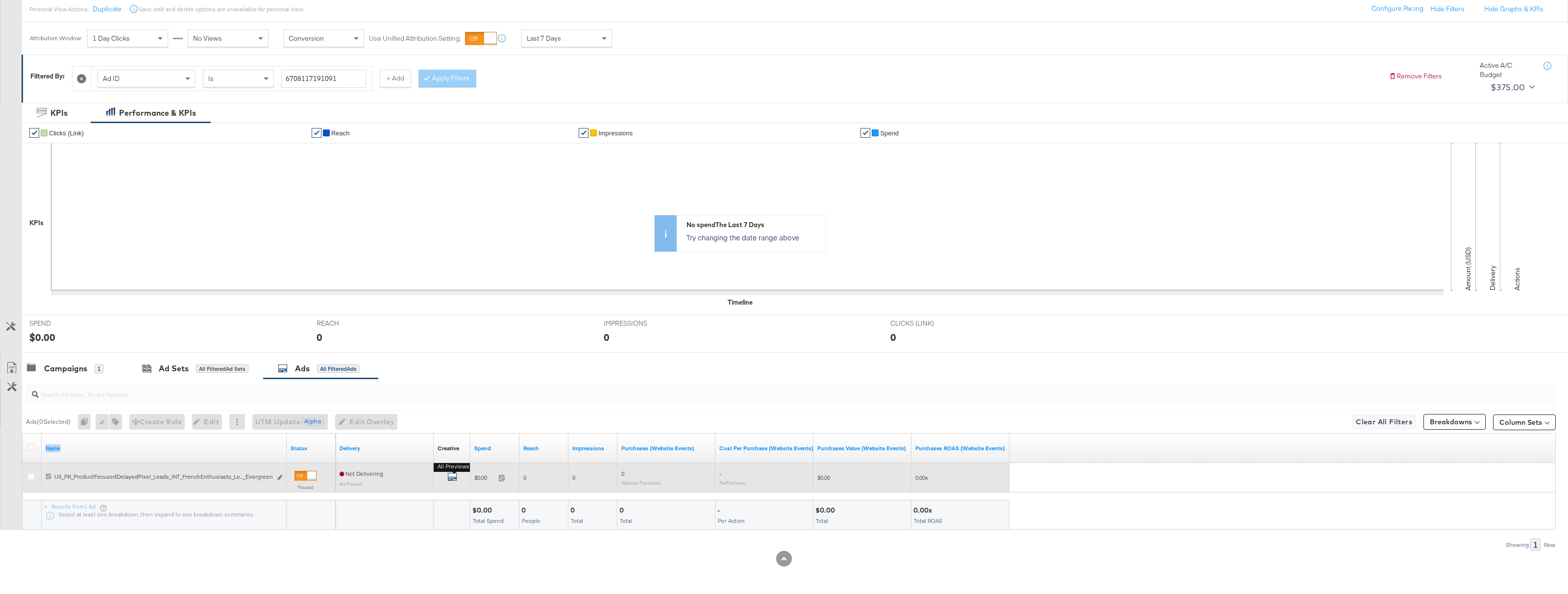
click at [448, 477] on icon "default" at bounding box center [452, 477] width 10 height 10
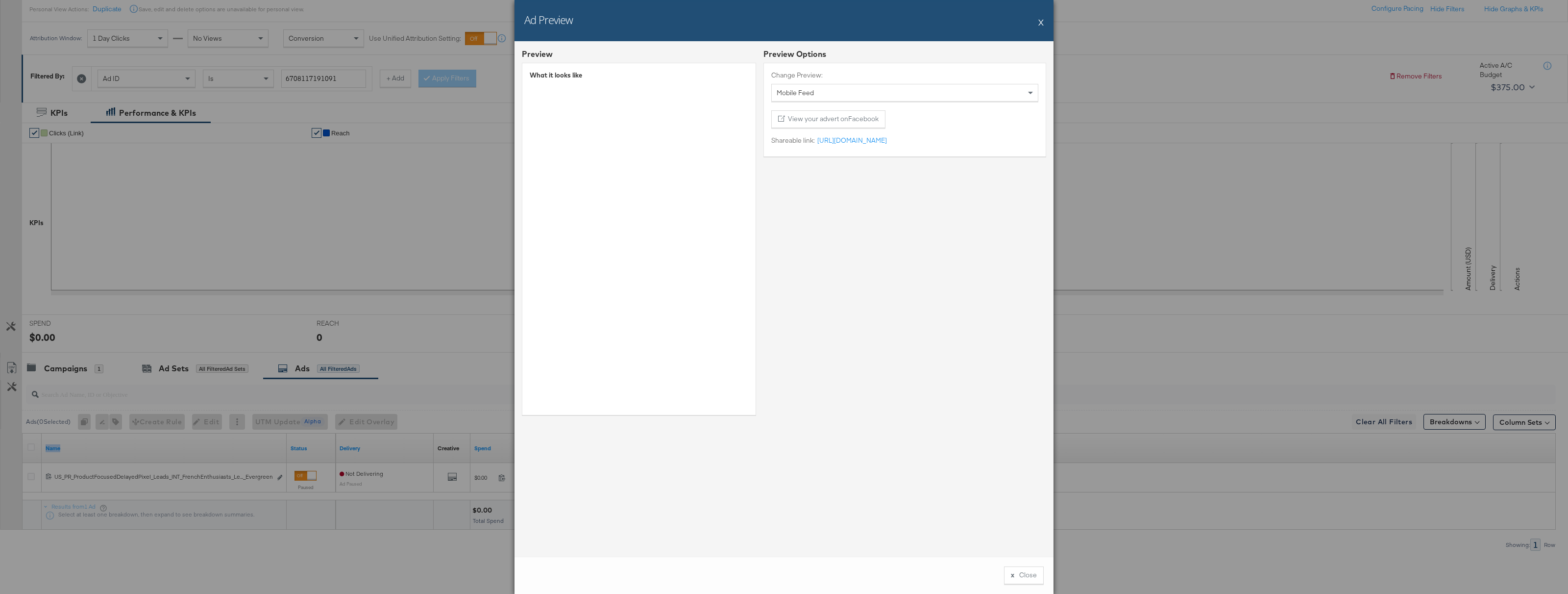
click at [1043, 25] on button "X" at bounding box center [1040, 22] width 5 height 20
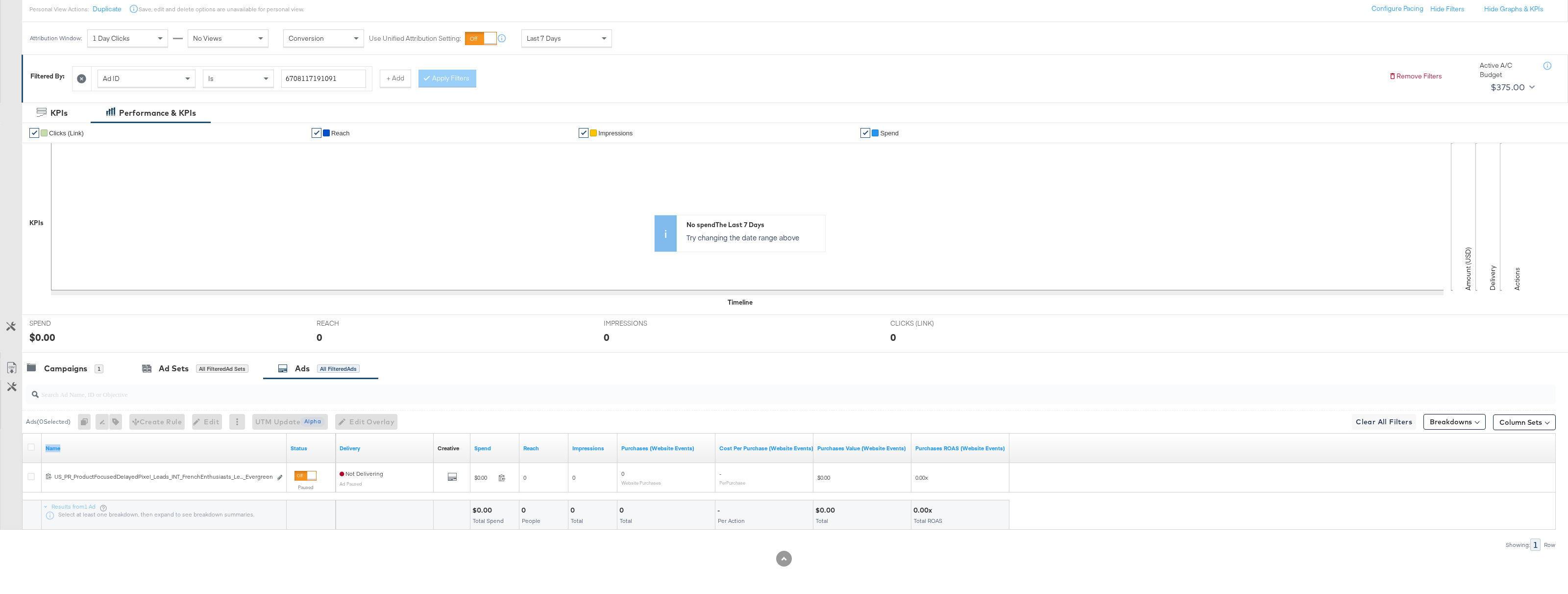
click at [81, 78] on icon at bounding box center [82, 78] width 9 height 9
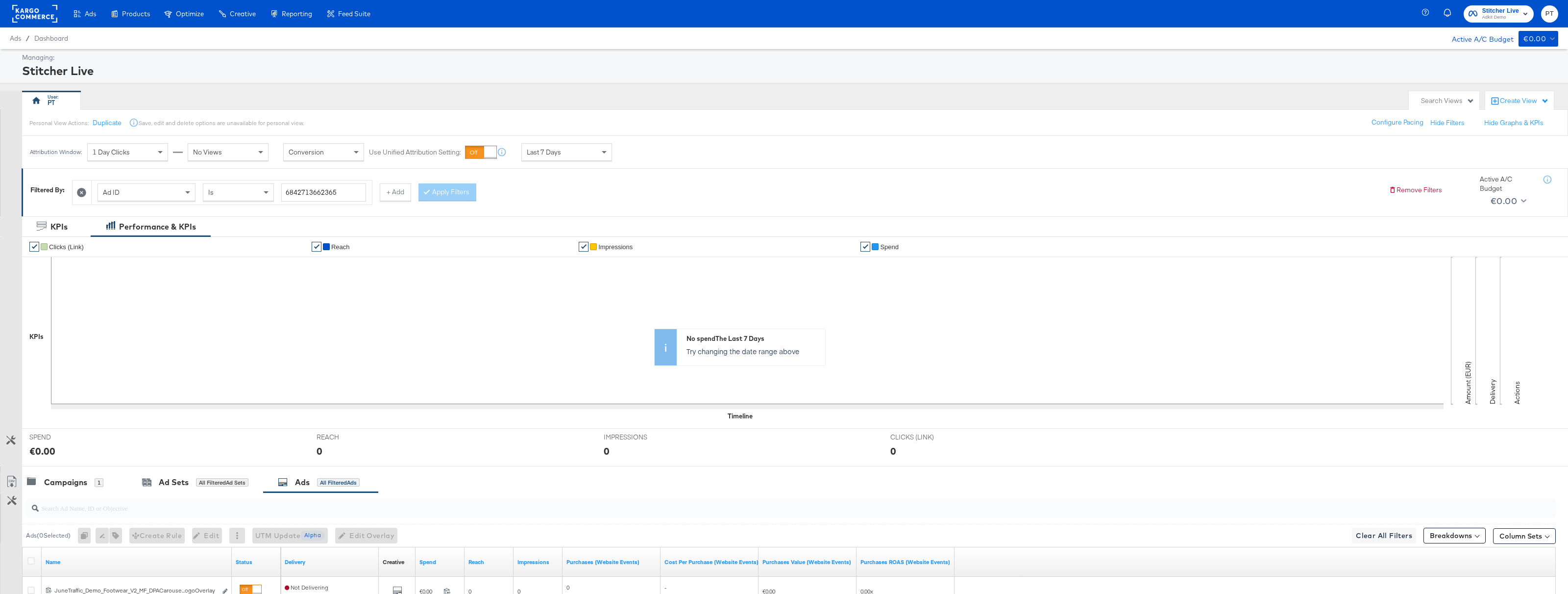
click at [46, 12] on rect at bounding box center [34, 14] width 45 height 18
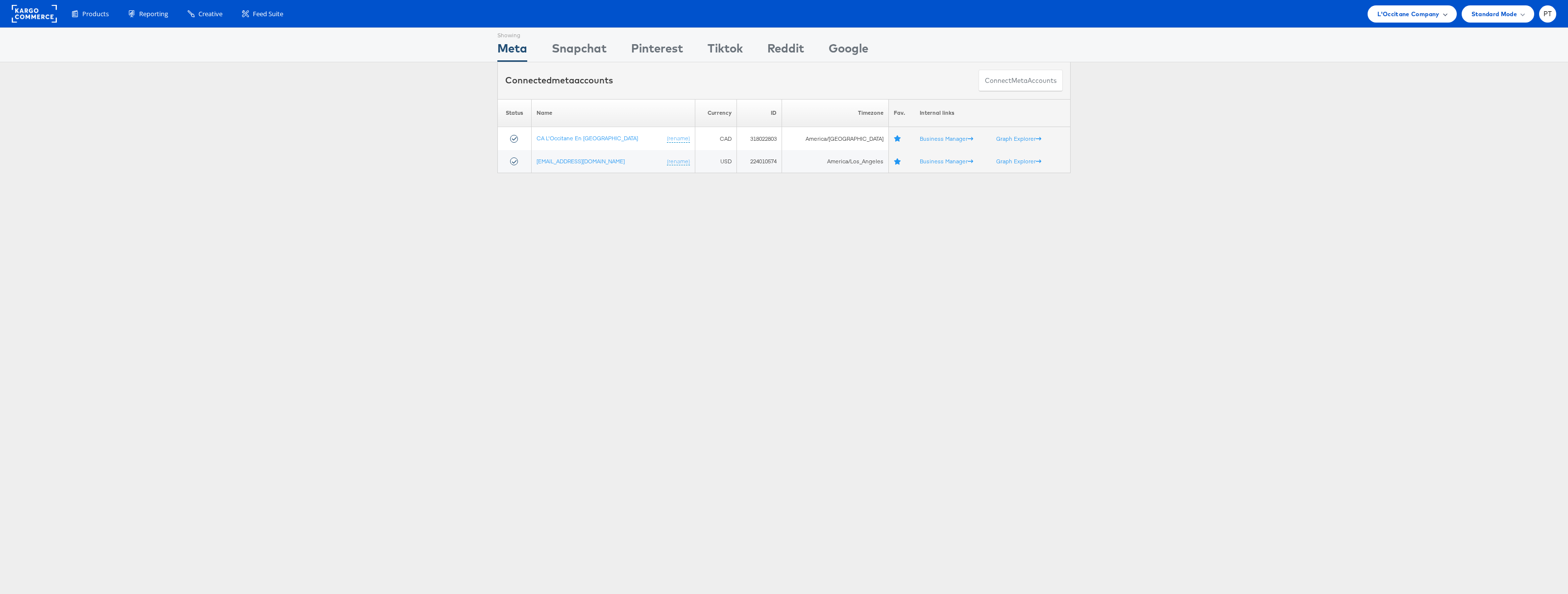
click at [1428, 11] on span "L'Occitane Company" at bounding box center [1408, 14] width 62 height 10
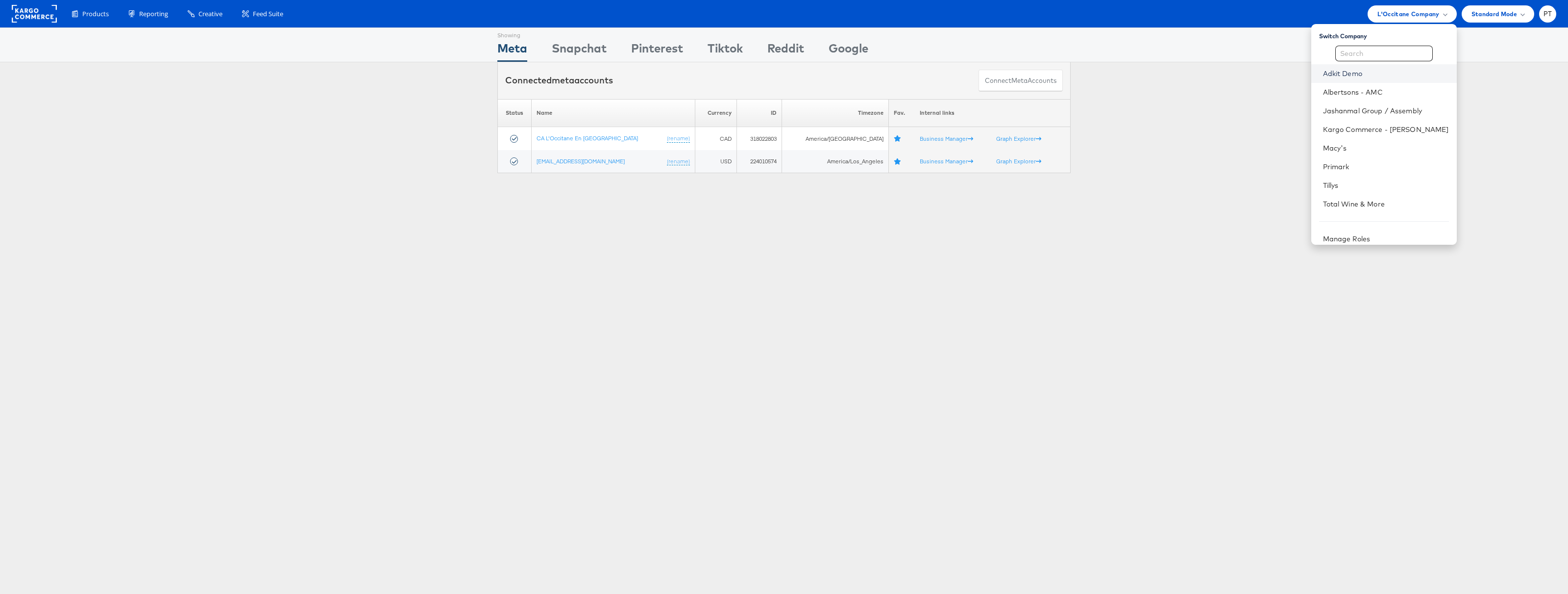
click at [1375, 74] on link "Adkit Demo" at bounding box center [1386, 74] width 126 height 10
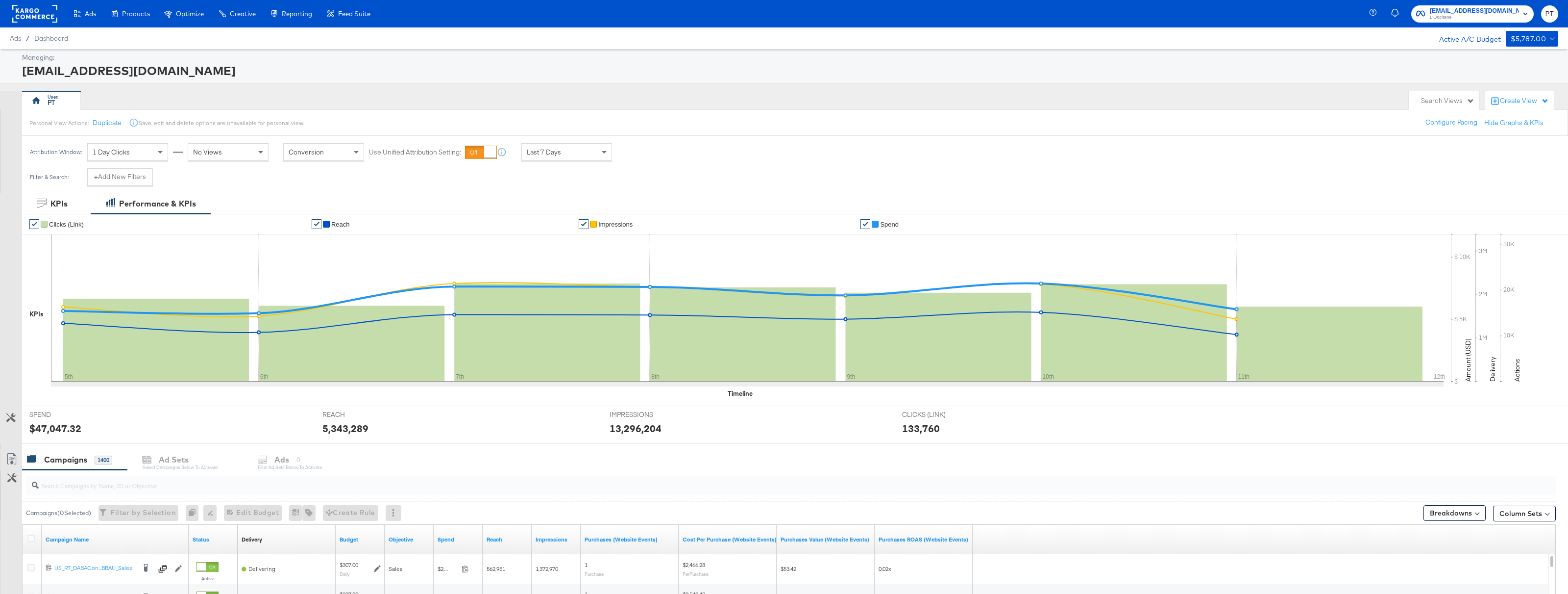
click at [33, 18] on rect at bounding box center [34, 14] width 45 height 18
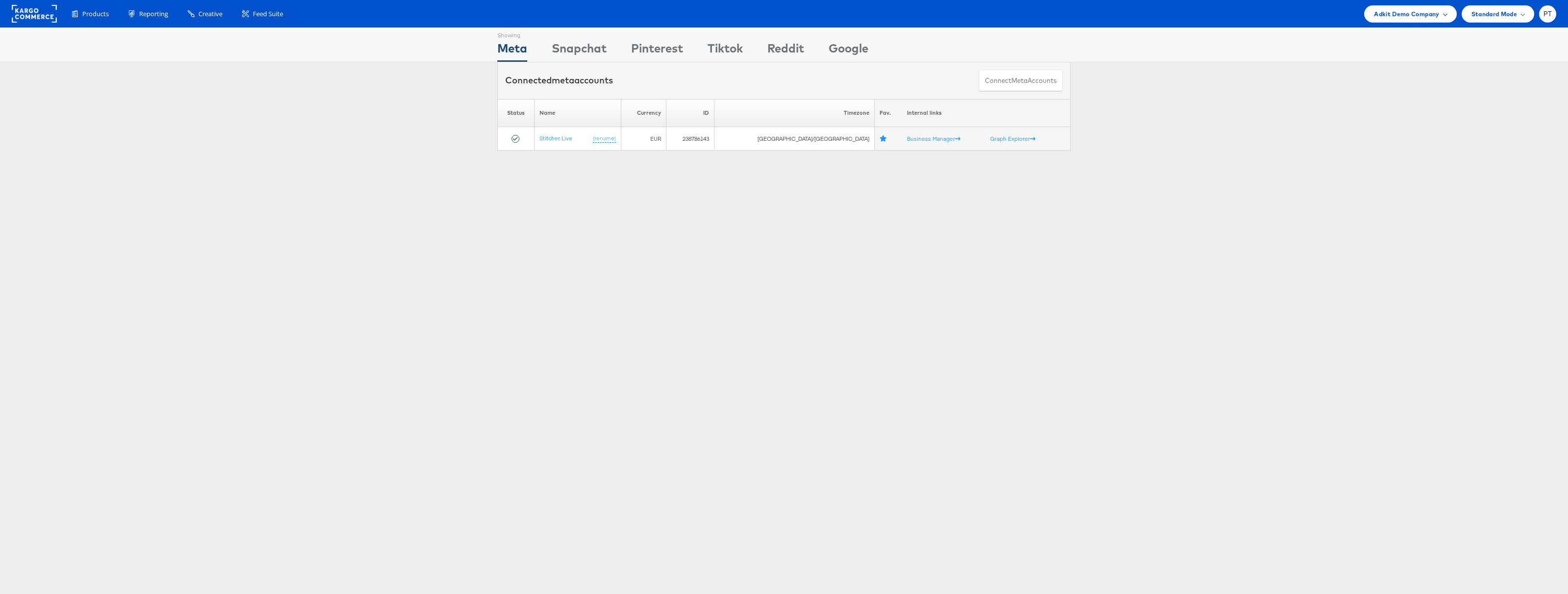
click at [1403, 21] on div "Adkit Demo Company" at bounding box center [1411, 13] width 92 height 17
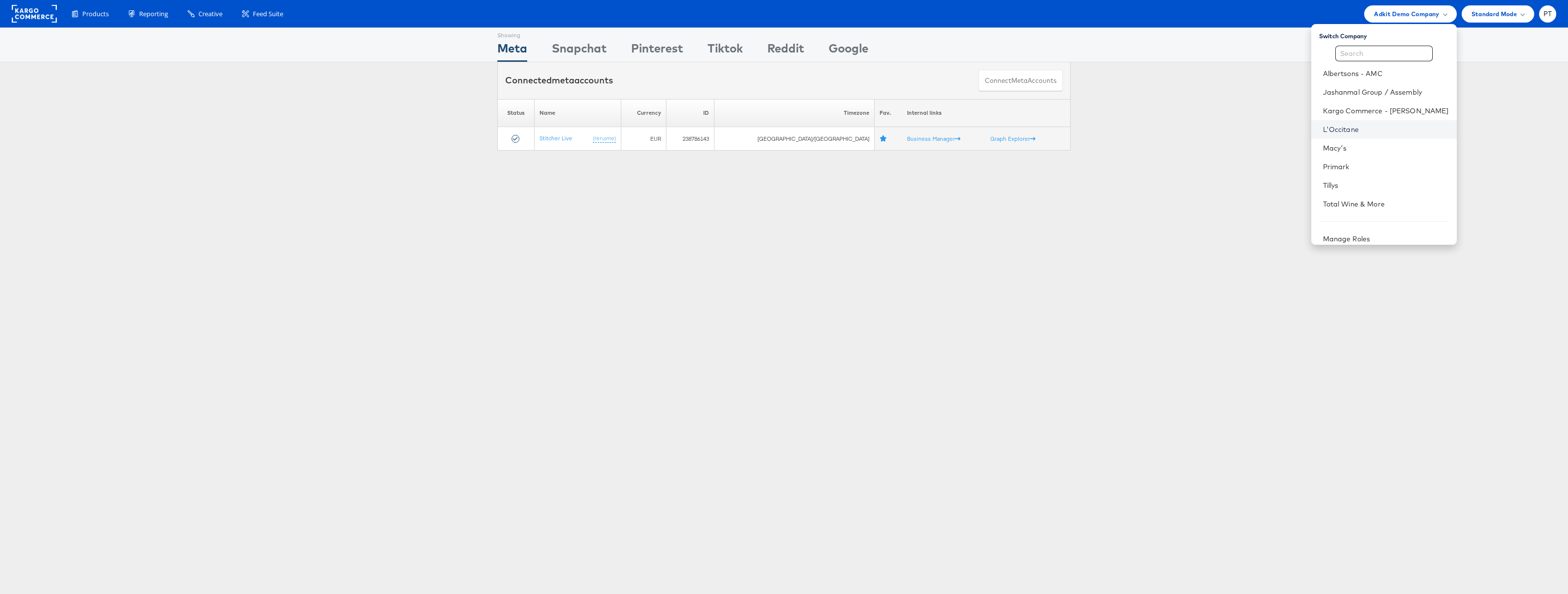
click at [1376, 129] on link "L'Occitane" at bounding box center [1386, 130] width 126 height 10
